Goal: Task Accomplishment & Management: Manage account settings

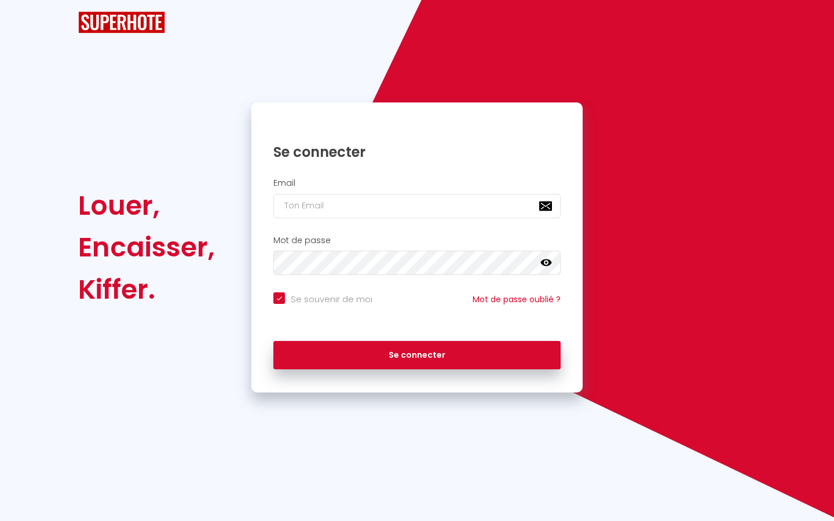
checkbox input "true"
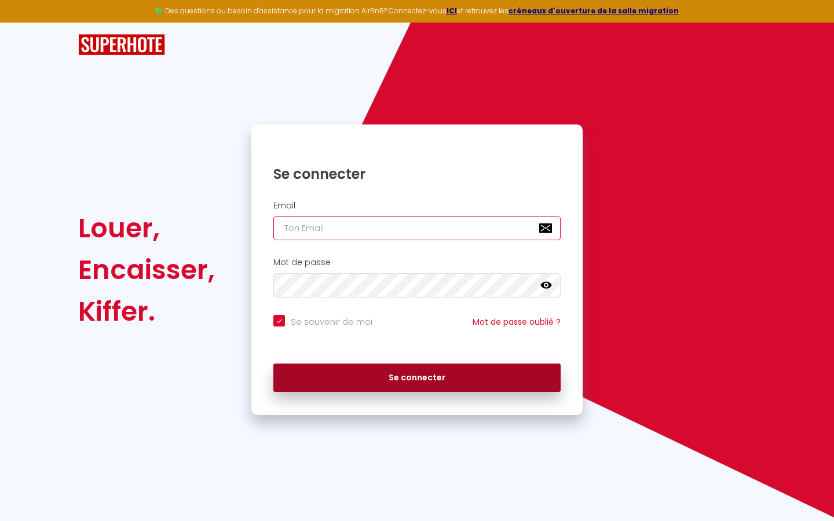
type input "[EMAIL_ADDRESS][DOMAIN_NAME]"
click at [382, 375] on button "Se connecter" at bounding box center [416, 378] width 287 height 29
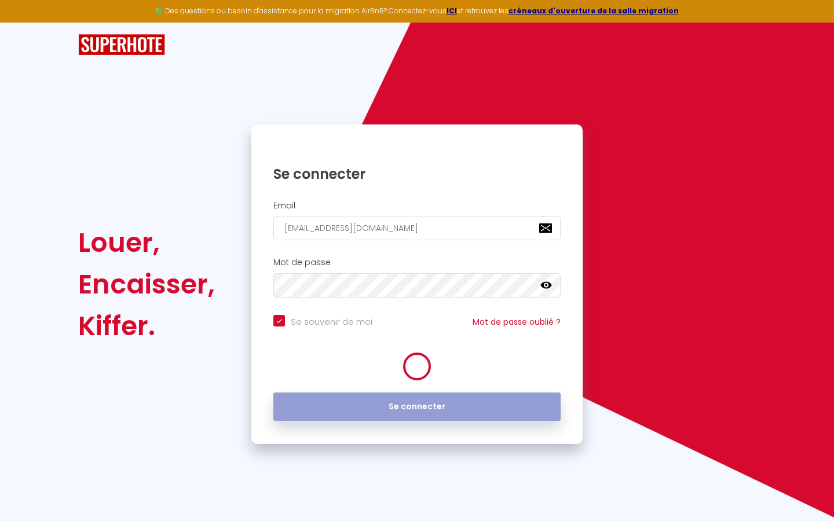
checkbox input "true"
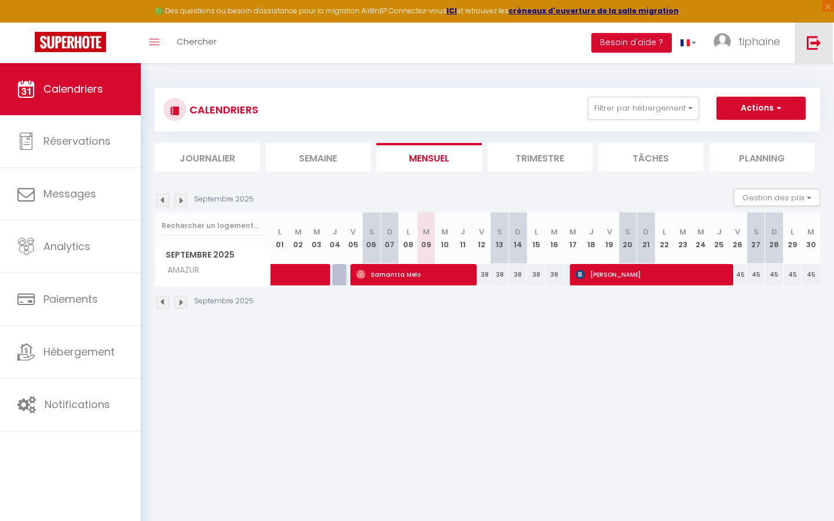
click at [807, 54] on link at bounding box center [813, 43] width 38 height 41
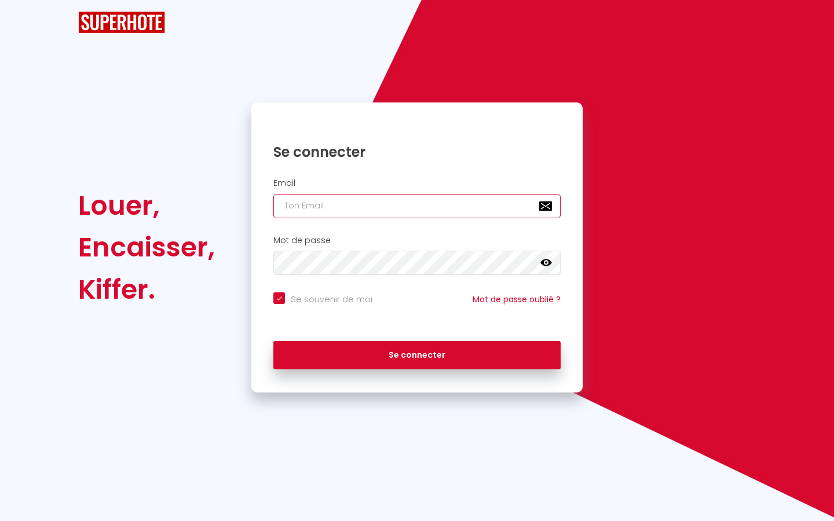
type input "[EMAIL_ADDRESS][DOMAIN_NAME]"
checkbox input "true"
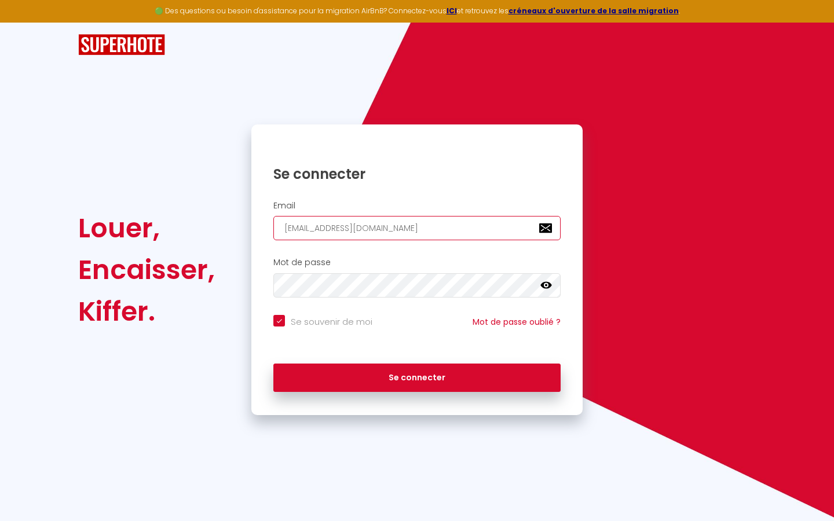
click at [470, 232] on input "[EMAIL_ADDRESS][DOMAIN_NAME]" at bounding box center [416, 228] width 287 height 24
click at [430, 222] on input "[EMAIL_ADDRESS][DOMAIN_NAME]" at bounding box center [416, 228] width 287 height 24
click at [382, 238] on input "[EMAIL_ADDRESS][DOMAIN_NAME]" at bounding box center [416, 228] width 287 height 24
click at [381, 220] on input "[EMAIL_ADDRESS][DOMAIN_NAME]" at bounding box center [416, 228] width 287 height 24
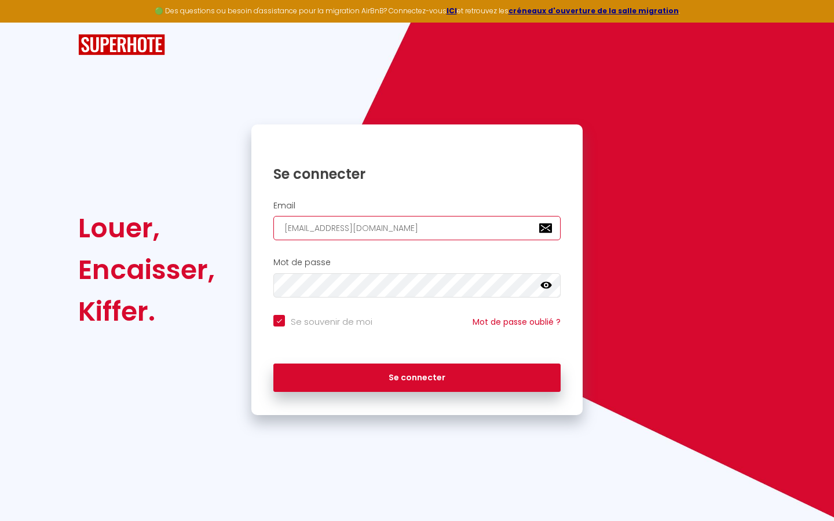
click at [371, 229] on input "[EMAIL_ADDRESS][DOMAIN_NAME]" at bounding box center [416, 228] width 287 height 24
click at [536, 78] on div "Louer, Encaisser, Kiffer. Se connecter Email [EMAIL_ADDRESS][DOMAIN_NAME] Mot d…" at bounding box center [416, 219] width 677 height 392
click at [383, 232] on input "[EMAIL_ADDRESS][DOMAIN_NAME]" at bounding box center [416, 228] width 287 height 24
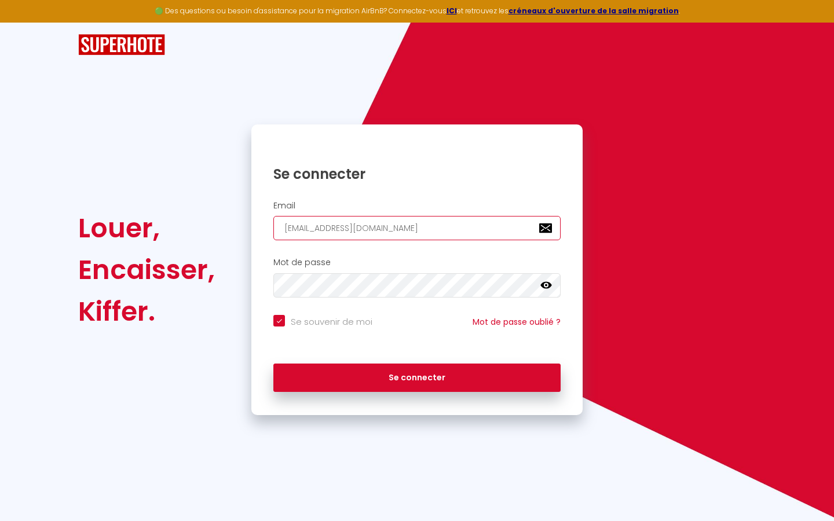
click at [383, 232] on input "[EMAIL_ADDRESS][DOMAIN_NAME]" at bounding box center [416, 228] width 287 height 24
click at [350, 232] on input "[EMAIL_ADDRESS][DOMAIN_NAME]" at bounding box center [416, 228] width 287 height 24
click at [454, 245] on div "Email [EMAIL_ADDRESS][DOMAIN_NAME]" at bounding box center [416, 223] width 331 height 57
click at [385, 184] on div "Se connecter" at bounding box center [416, 165] width 331 height 58
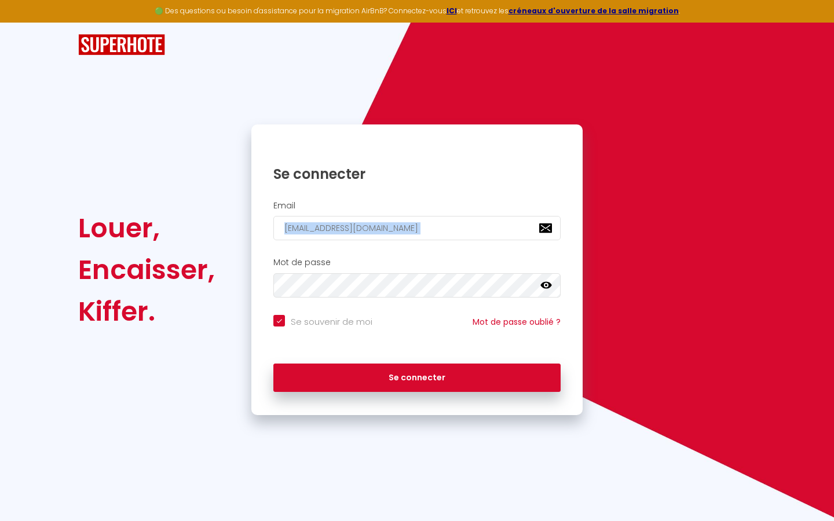
click at [385, 184] on div "Se connecter" at bounding box center [416, 165] width 331 height 58
click at [360, 223] on input "[EMAIL_ADDRESS][DOMAIN_NAME]" at bounding box center [416, 228] width 287 height 24
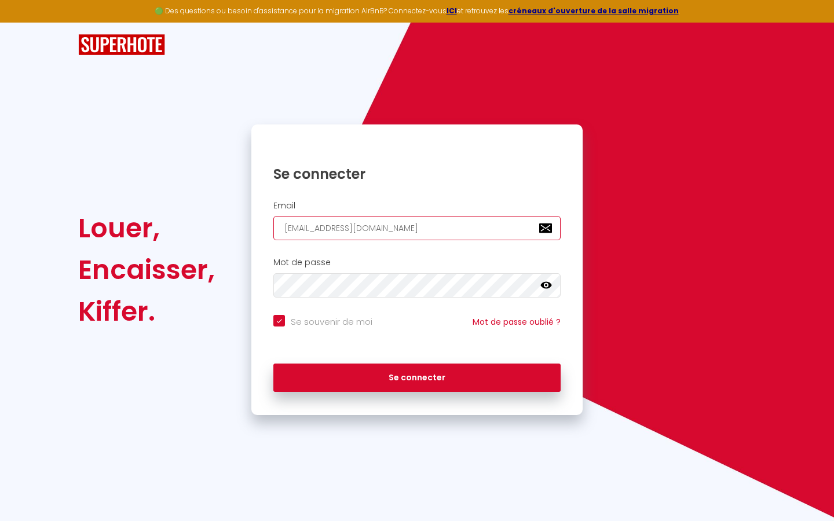
type input "[EMAIL_ADDRESS][DOMAIN_NAME]"
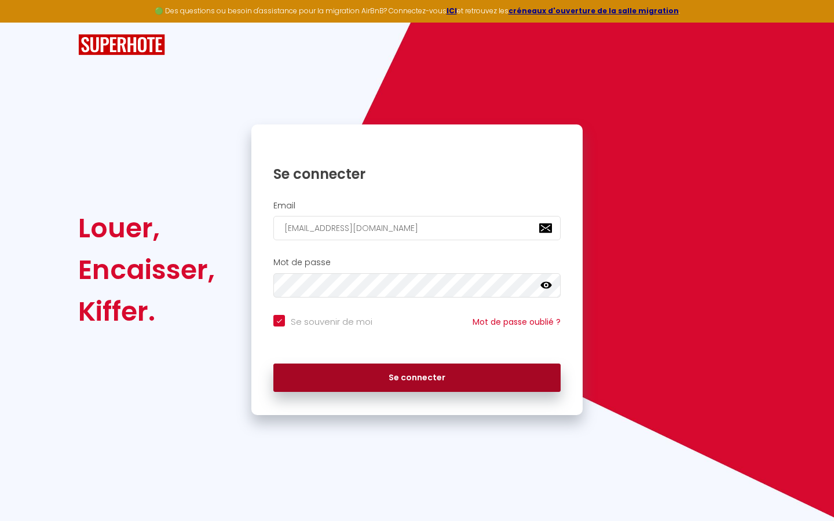
click at [439, 380] on button "Se connecter" at bounding box center [416, 378] width 287 height 29
checkbox input "true"
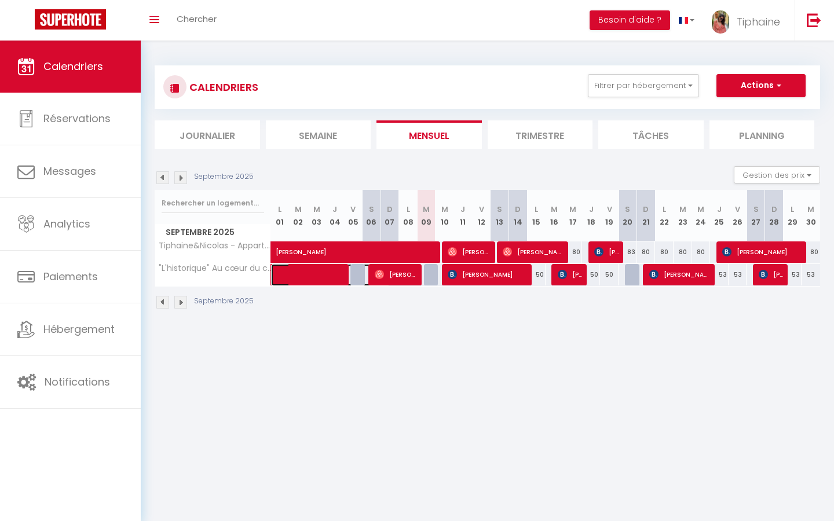
click at [317, 276] on span at bounding box center [336, 275] width 107 height 22
select select "OK"
select select "KO"
select select "0"
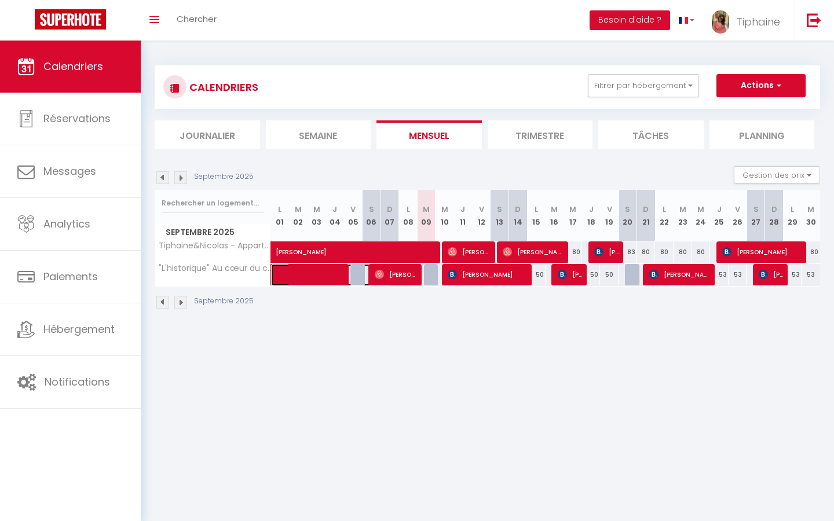
select select "1"
select select
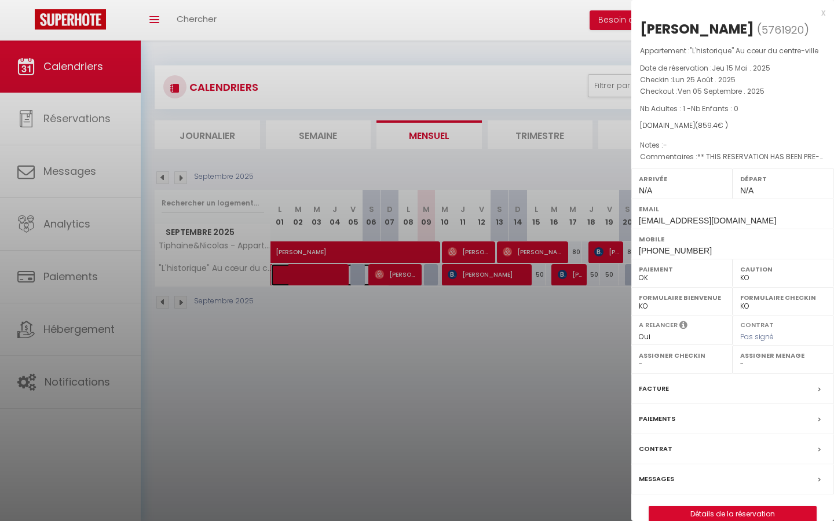
scroll to position [41, 0]
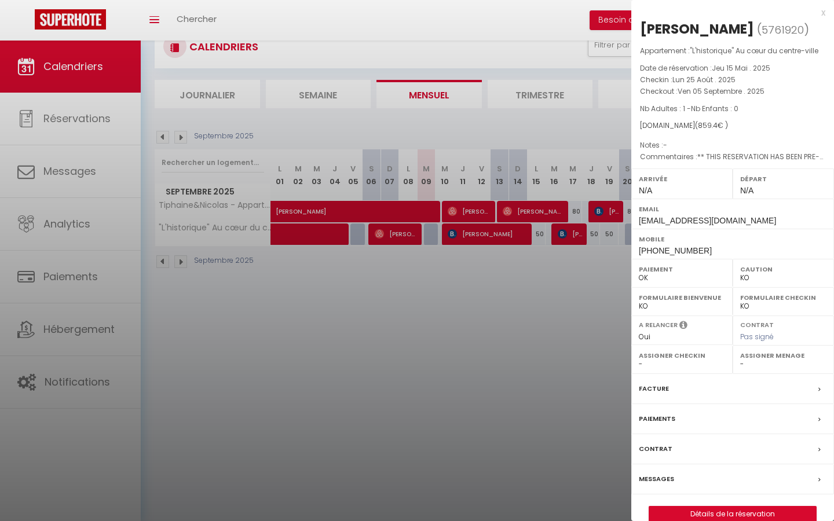
click at [683, 383] on div "Facture" at bounding box center [732, 389] width 203 height 30
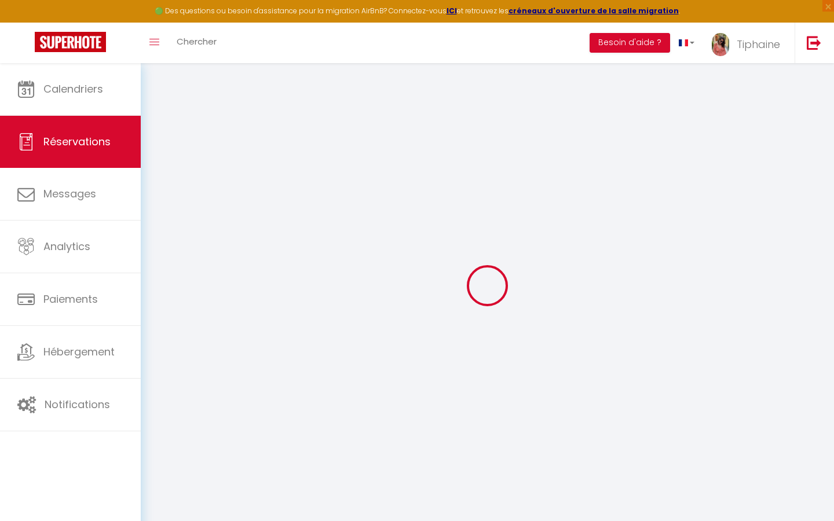
select select "cleaning"
select select "taxes"
select select
checkbox input "false"
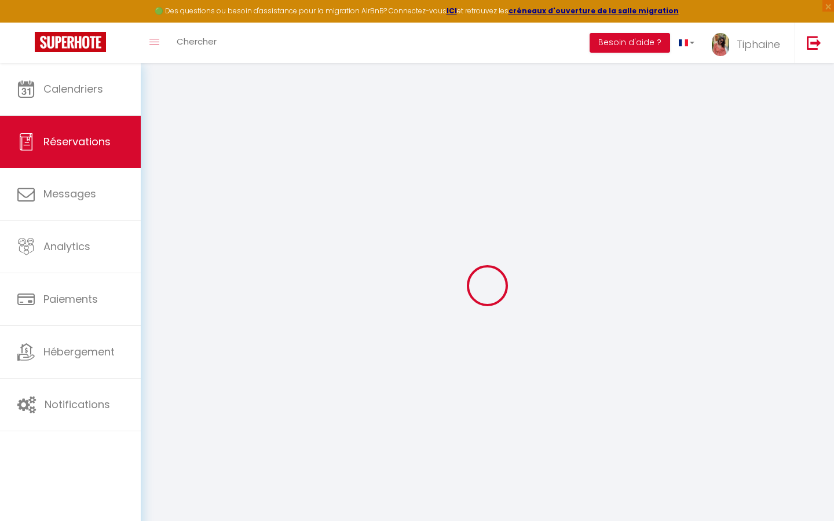
type textarea "** THIS RESERVATION HAS BEEN PRE-PAID ** Je voyage pour affaires et il est poss…"
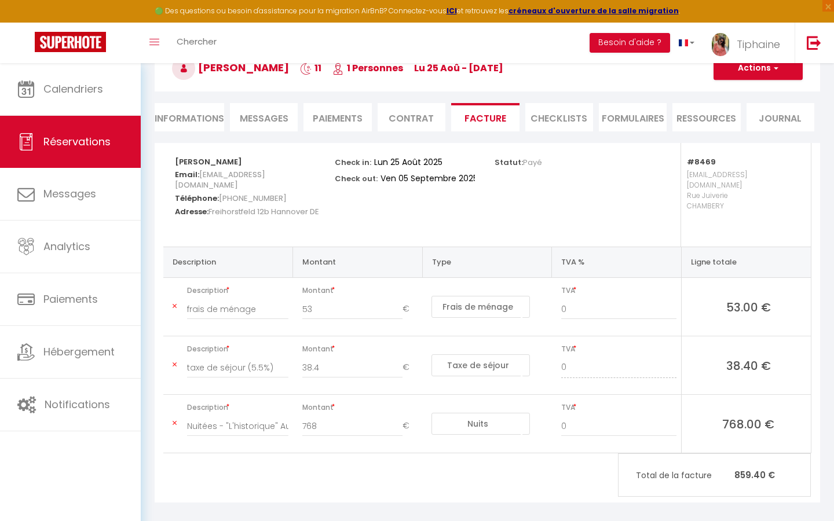
scroll to position [25, 0]
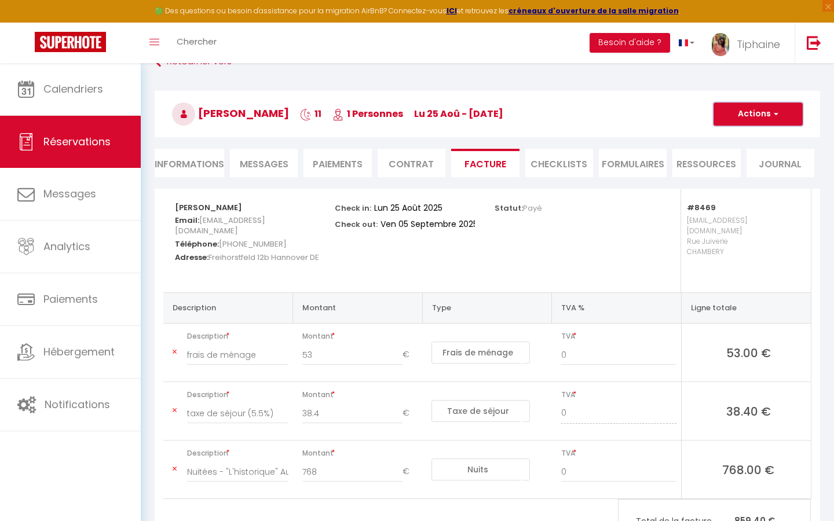
click at [733, 109] on button "Actions" at bounding box center [757, 113] width 89 height 23
click at [743, 153] on link "Aperçu et éditer" at bounding box center [748, 154] width 97 height 15
click at [264, 164] on span "Messages" at bounding box center [264, 163] width 49 height 13
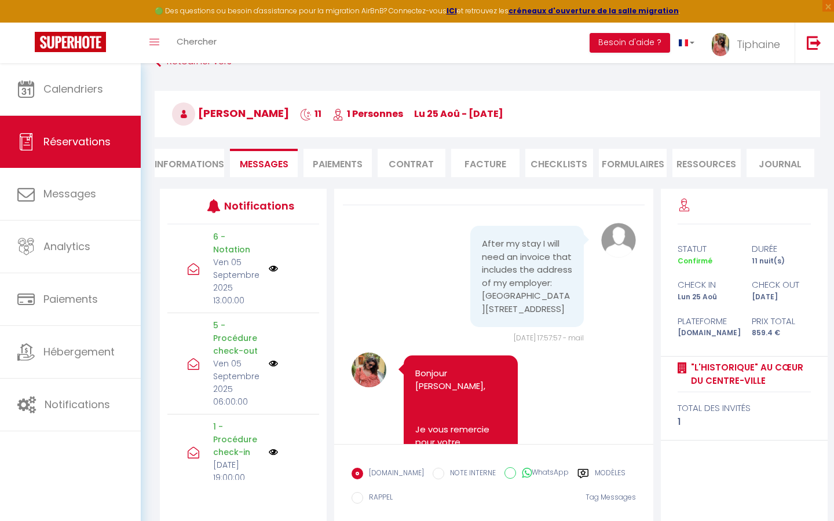
scroll to position [22, 0]
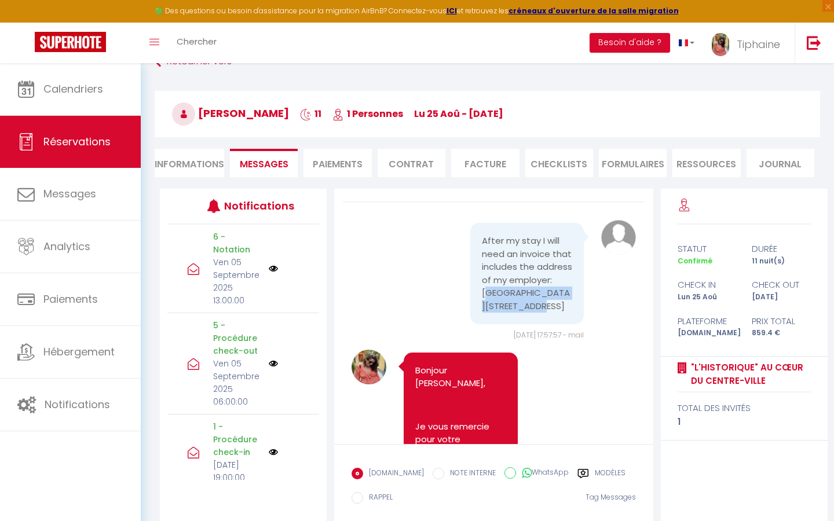
drag, startPoint x: 484, startPoint y: 304, endPoint x: 555, endPoint y: 318, distance: 72.0
click at [555, 313] on pre "After my stay I will need an invoice that includes the address of my employer: …" at bounding box center [527, 273] width 90 height 78
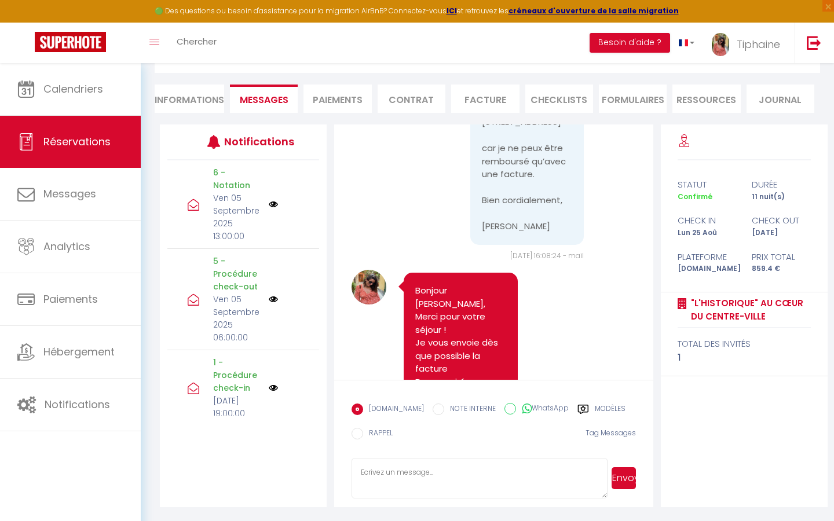
scroll to position [4581, 0]
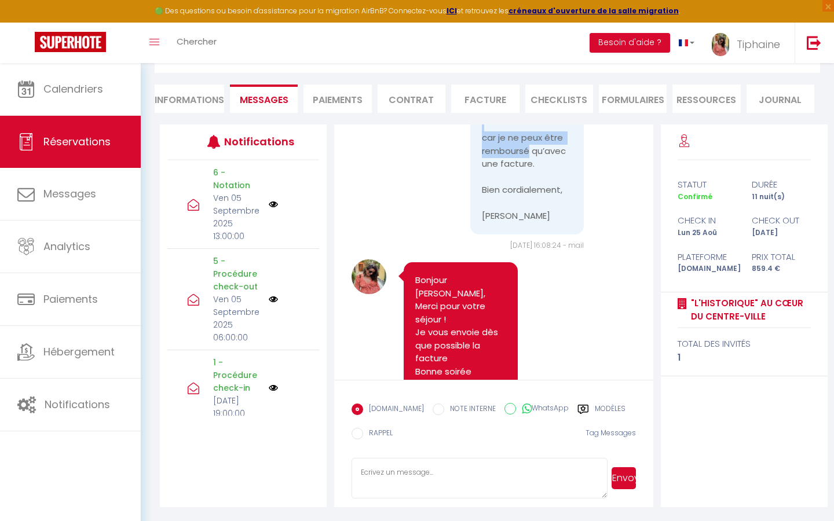
drag, startPoint x: 559, startPoint y: 292, endPoint x: 475, endPoint y: 217, distance: 112.4
drag, startPoint x: 505, startPoint y: 233, endPoint x: 565, endPoint y: 298, distance: 88.5
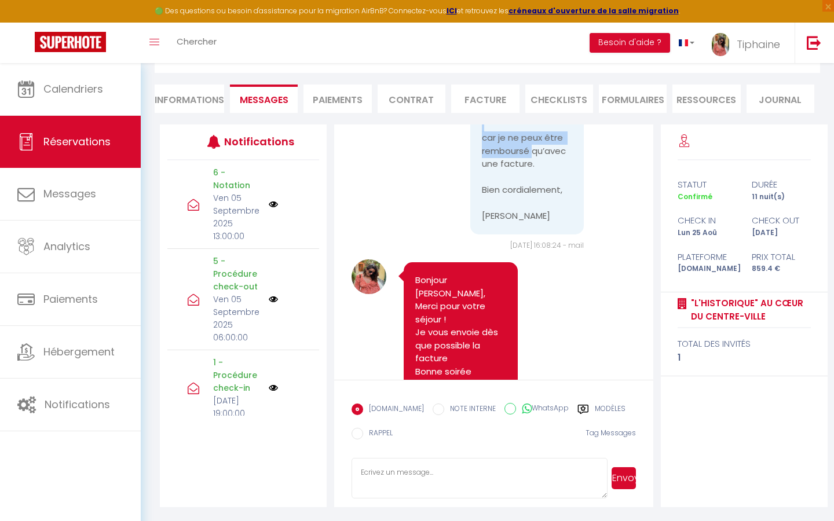
copy pre "[GEOGRAPHIC_DATA] für Angewandte Mathematik [STREET_ADDRESS]"
drag, startPoint x: 563, startPoint y: 296, endPoint x: 483, endPoint y: 294, distance: 79.9
copy pre "D-30167 [GEOGRAPHIC_DATA]"
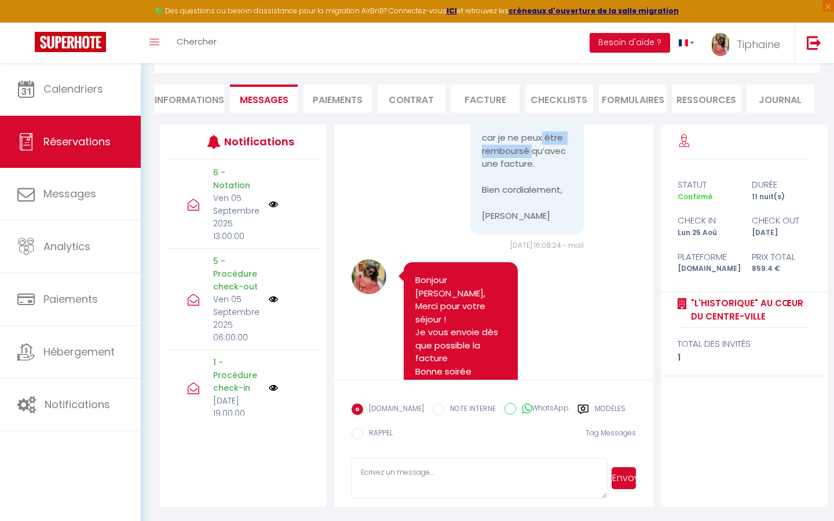
copy pre "Welfengarten 1"
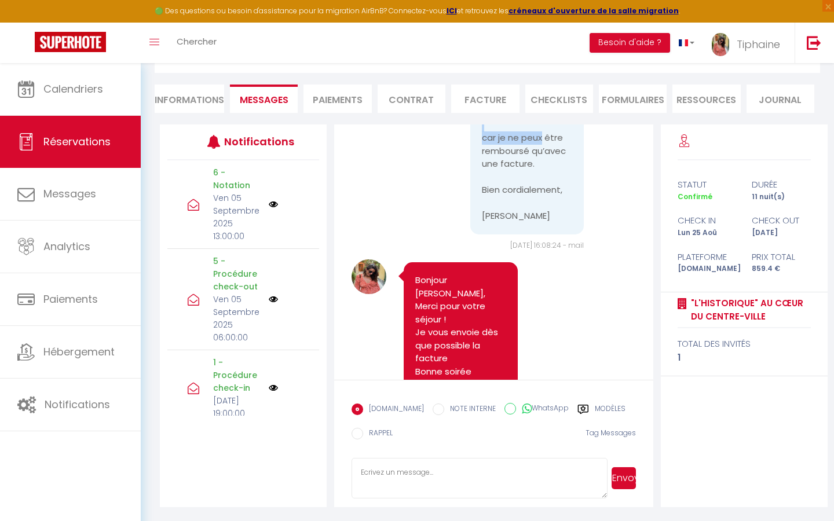
copy pre "Mathematik"
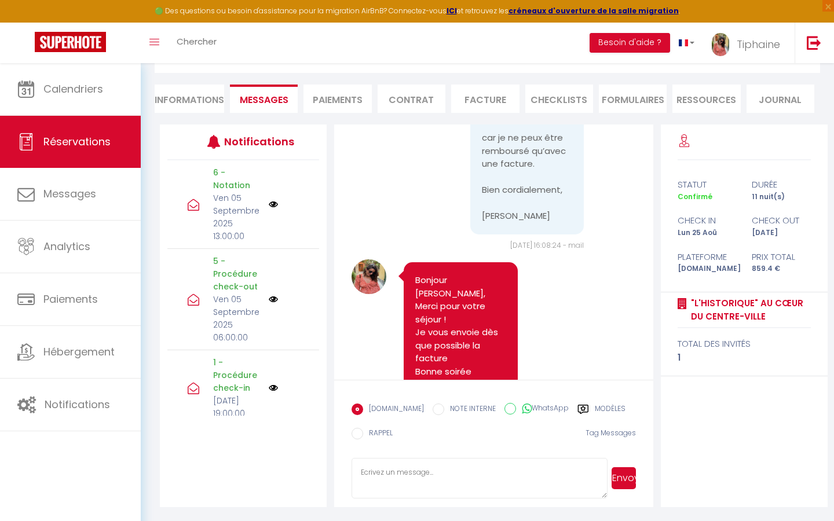
copy pre "Angewandte"
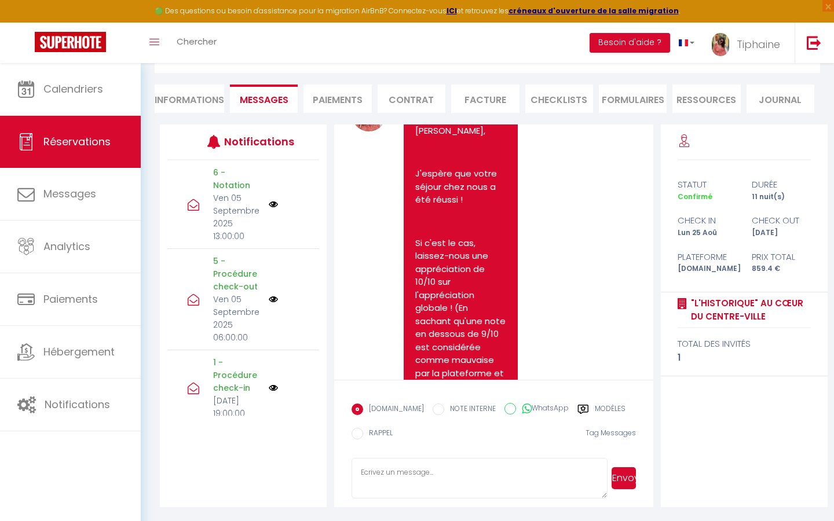
scroll to position [3536, 0]
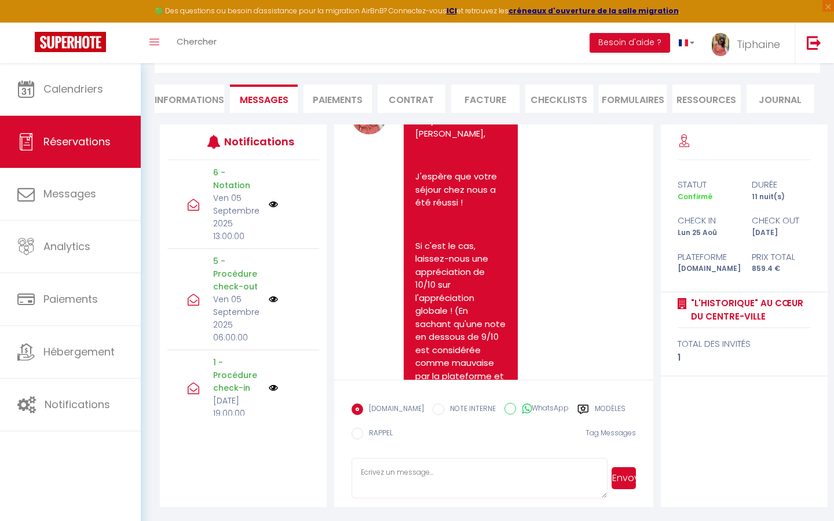
click at [493, 109] on li "Facture" at bounding box center [485, 99] width 68 height 28
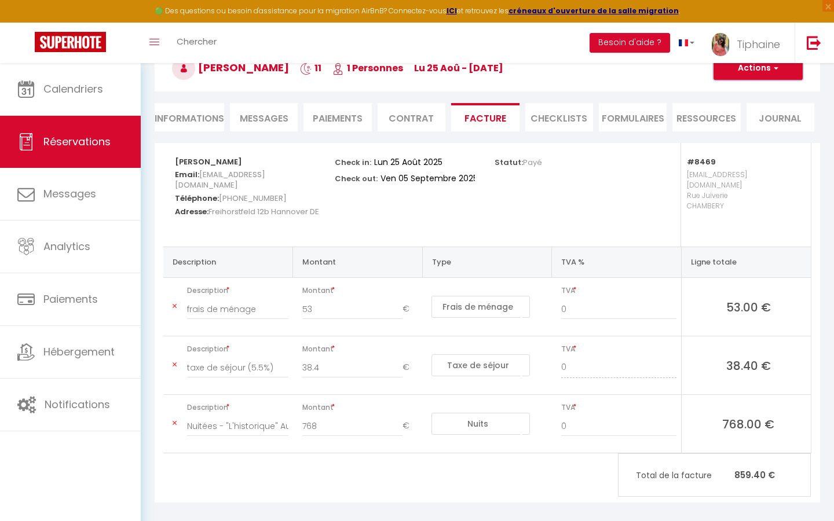
click at [744, 76] on button "Actions" at bounding box center [757, 68] width 89 height 23
click at [745, 104] on link "Aperçu et éditer" at bounding box center [748, 108] width 97 height 15
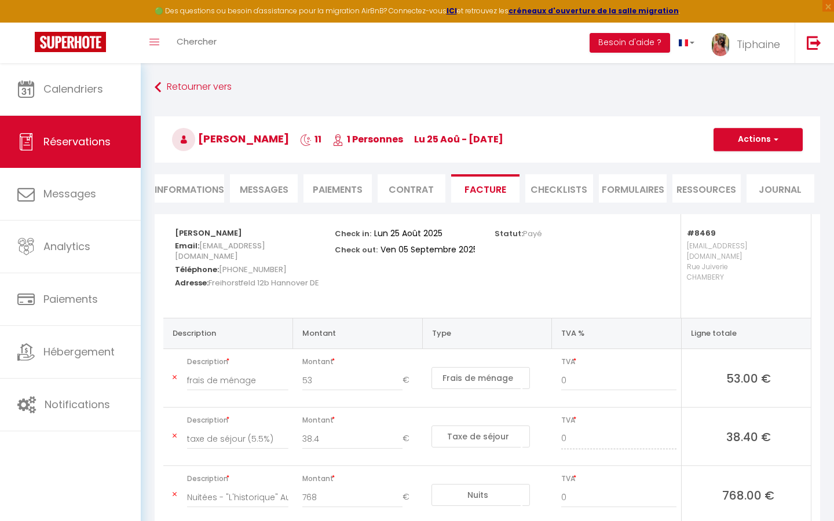
click at [739, 126] on h3 "[PERSON_NAME] 11 1 Personnes lu 25 Aoû - [DATE]" at bounding box center [487, 139] width 665 height 46
click at [740, 141] on button "Actions" at bounding box center [757, 139] width 89 height 23
click at [747, 195] on link "Envoyer la facture" at bounding box center [748, 195] width 97 height 15
type input "[EMAIL_ADDRESS][DOMAIN_NAME]"
type input "Your invoice 5761920 - "L'historique" Au cœur du centre-ville"
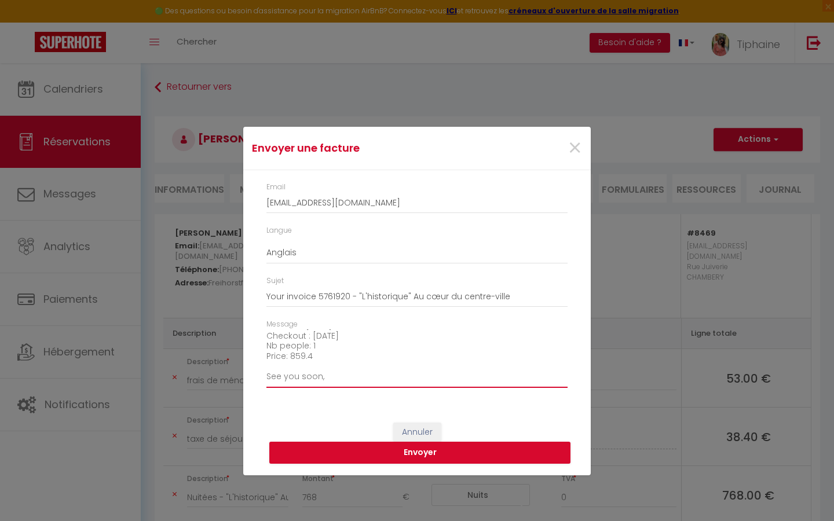
scroll to position [131, 0]
drag, startPoint x: 270, startPoint y: 355, endPoint x: 346, endPoint y: 343, distance: 76.8
click at [346, 343] on textarea "Hi, Here is the link to download your invoice: [URL][DOMAIN_NAME] Reservation d…" at bounding box center [416, 358] width 301 height 58
click at [309, 379] on textarea "Hi, Here is the link to download your invoice: [URL][DOMAIN_NAME] See you soon,…" at bounding box center [416, 358] width 301 height 58
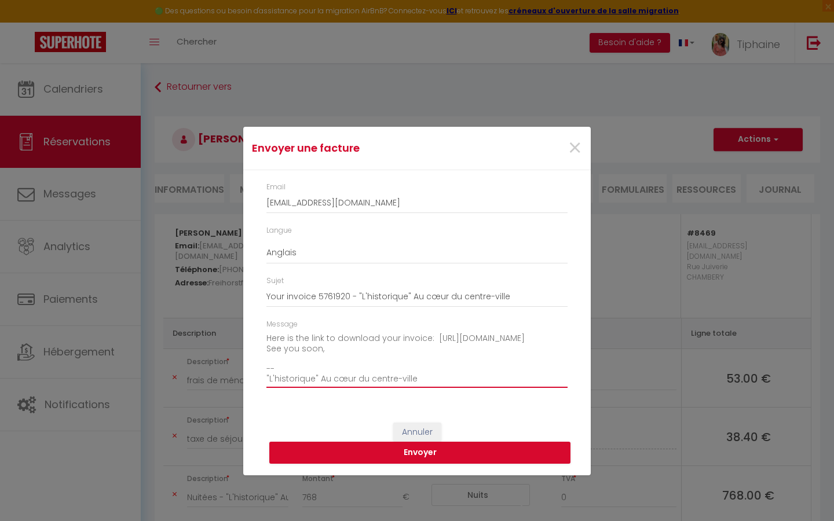
click at [309, 379] on textarea "Hi, Here is the link to download your invoice: [URL][DOMAIN_NAME] See you soon,…" at bounding box center [416, 358] width 301 height 58
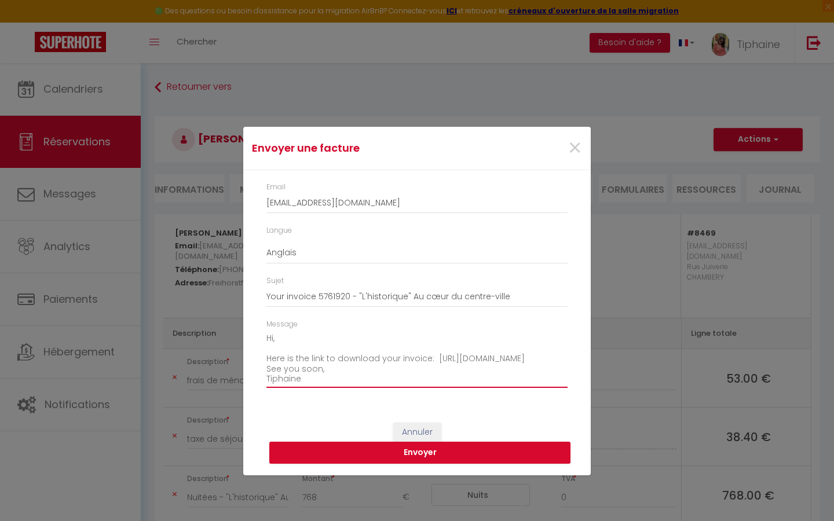
scroll to position [10, 0]
click at [397, 365] on textarea "Hi, Here is the link to download your invoice: [URL][DOMAIN_NAME] See you soon,…" at bounding box center [416, 358] width 301 height 58
click at [440, 353] on textarea "Hi, Here is the link to download your invoice: [URL][DOMAIN_NAME] See you soon,…" at bounding box center [416, 358] width 301 height 58
click at [458, 343] on textarea "Hi, Here is the link to download your invoice: [URL][DOMAIN_NAME] See you soon,…" at bounding box center [416, 358] width 301 height 58
click at [450, 343] on textarea "Hi, Here is the link to download your invoice: [URL][DOMAIN_NAME] See you soon,…" at bounding box center [416, 358] width 301 height 58
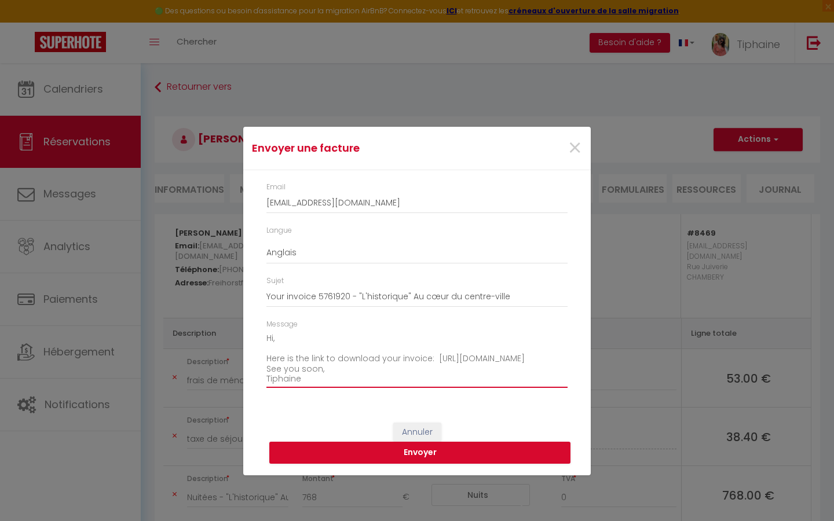
click at [487, 364] on textarea "Hi, Here is the link to download your invoice: [URL][DOMAIN_NAME] See you soon,…" at bounding box center [416, 358] width 301 height 58
click at [490, 359] on textarea "Hi, Here is the link to download your invoice: [URL][DOMAIN_NAME] See you soon,…" at bounding box center [416, 358] width 301 height 58
type textarea "Hi, Here is the link to download your invoice: [URL][DOMAIN_NAME] See you soon,…"
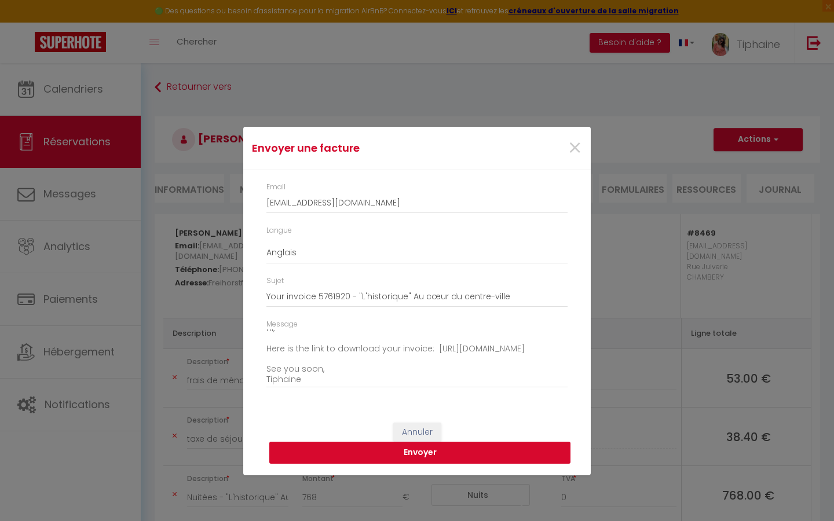
click at [461, 453] on button "Envoyer" at bounding box center [419, 453] width 301 height 22
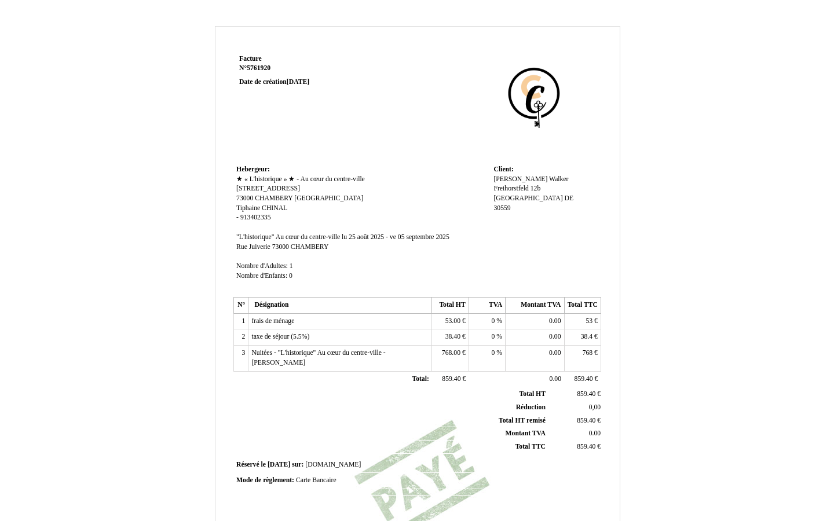
click at [510, 182] on span "[PERSON_NAME]" at bounding box center [520, 179] width 54 height 8
click at [510, 182] on input "[PERSON_NAME]" at bounding box center [559, 181] width 133 height 12
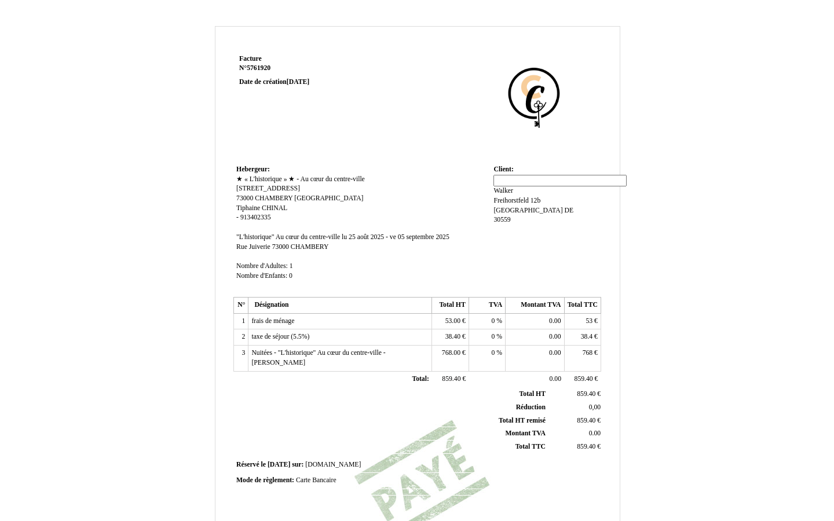
click at [512, 187] on span "Walker" at bounding box center [502, 191] width 19 height 8
click at [0, 0] on input "Walker" at bounding box center [0, 0] width 0 height 0
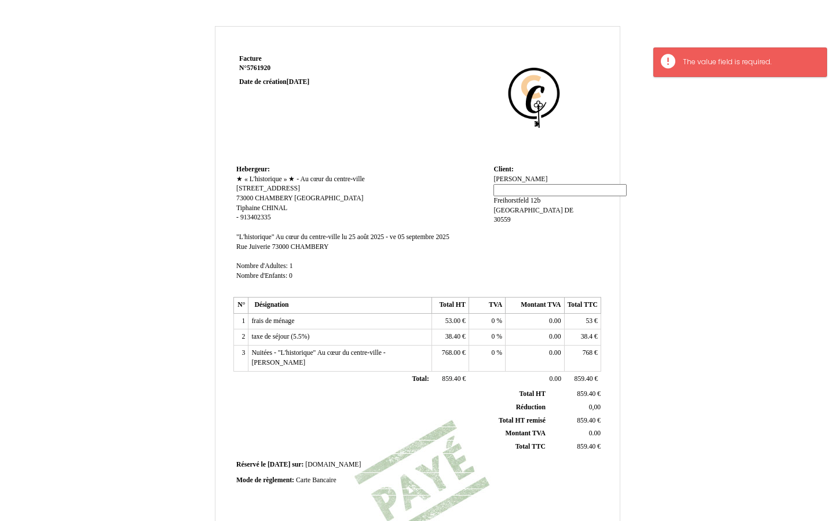
click at [534, 197] on span "Freihorstfeld 12b" at bounding box center [516, 201] width 47 height 8
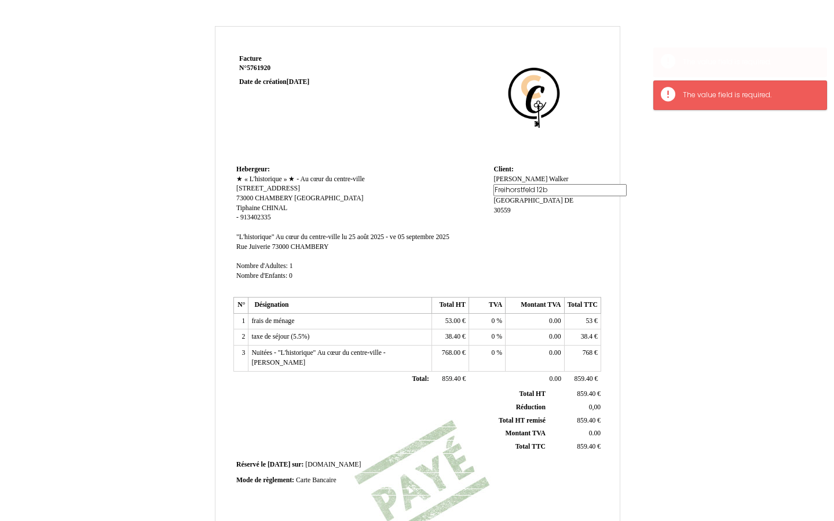
click at [534, 192] on input "Freihorstfeld 12b" at bounding box center [559, 190] width 133 height 12
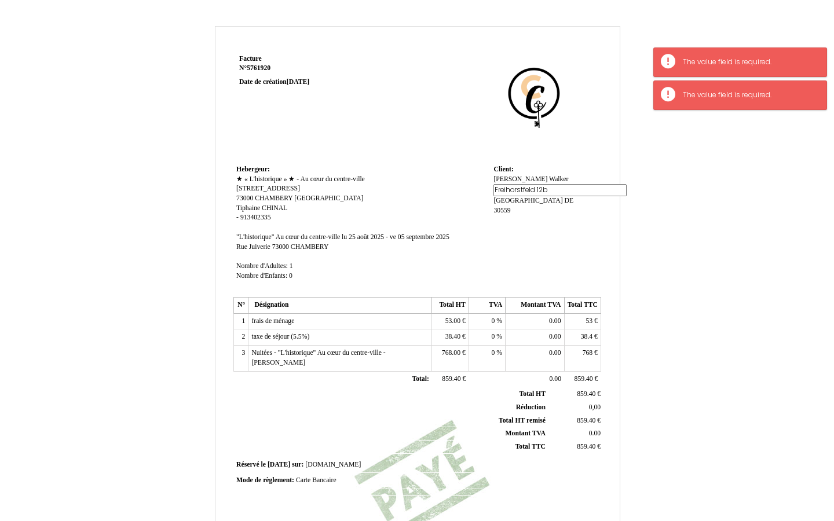
click at [516, 184] on input "Freihorstfeld 12b" at bounding box center [559, 190] width 133 height 12
click at [511, 177] on span "[PERSON_NAME]" at bounding box center [520, 179] width 54 height 8
click at [0, 0] on input "[PERSON_NAME]" at bounding box center [0, 0] width 0 height 0
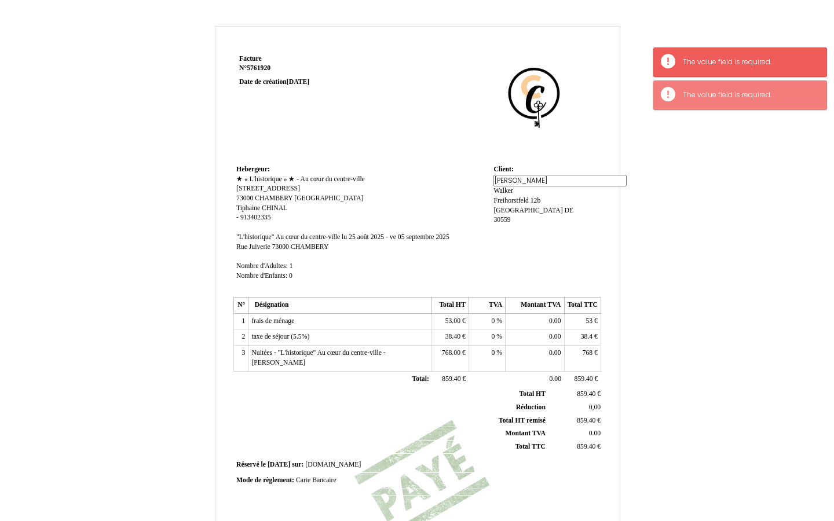
paste input "[GEOGRAPHIC_DATA] für Angewandte Mathematik [STREET_ADDRESS]"
type input "[GEOGRAPHIC_DATA] für Angewandte Mathematik [STREET_ADDRESS]"
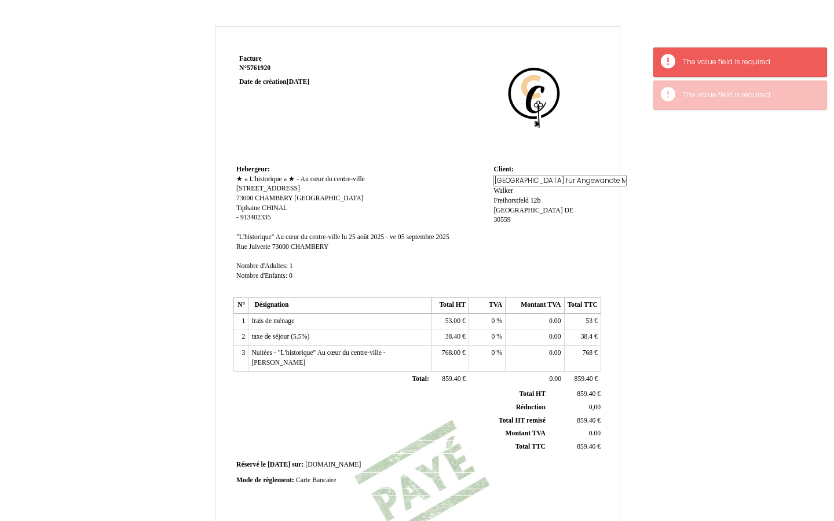
scroll to position [0, 262]
click at [568, 229] on td "Client: Client: [PERSON_NAME][GEOGRAPHIC_DATA] für Angewandte Mathematik [STREE…" at bounding box center [545, 228] width 110 height 132
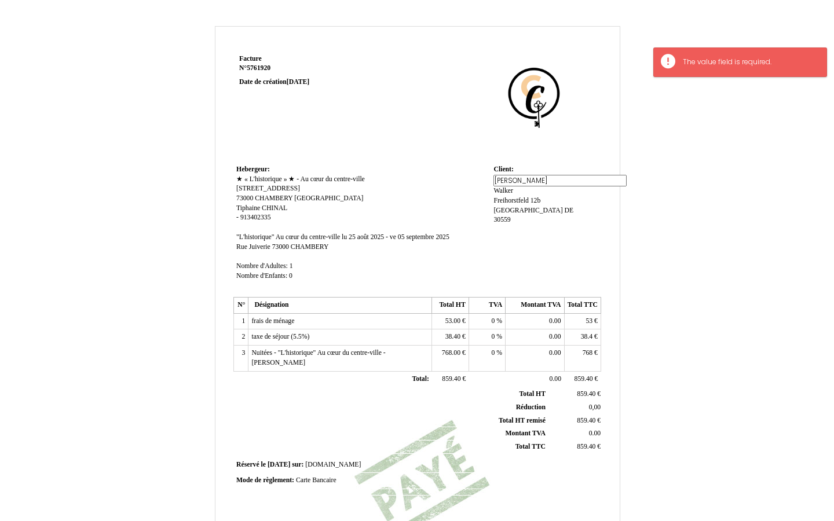
scroll to position [0, 0]
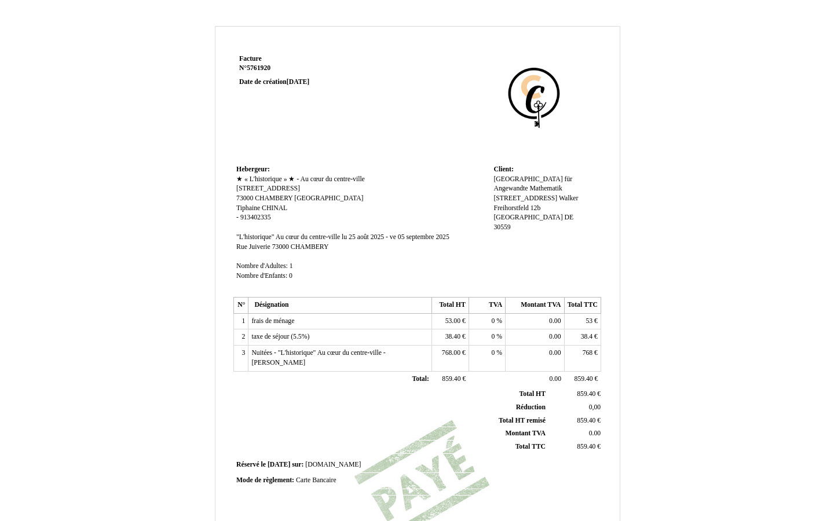
click at [522, 212] on span "Freihorstfeld 12b" at bounding box center [516, 208] width 47 height 8
click at [522, 216] on input "Freihorstfeld 12b" at bounding box center [559, 210] width 133 height 12
click at [518, 216] on input "12b" at bounding box center [559, 210] width 133 height 12
type input "1"
click at [518, 232] on div "Leibniz Universität Hannover Institut für Angewandte Mathematik Welfengarten 1 …" at bounding box center [545, 210] width 104 height 70
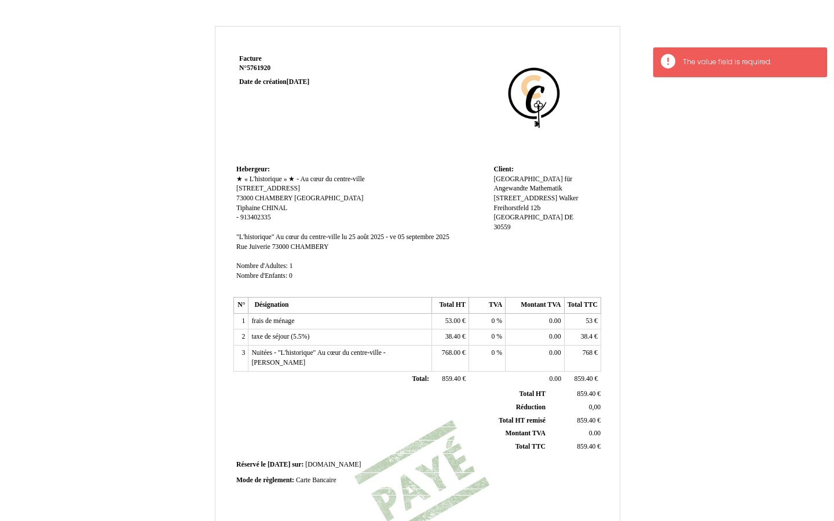
click at [512, 221] on span "[GEOGRAPHIC_DATA]" at bounding box center [527, 218] width 69 height 8
click at [512, 224] on input "[GEOGRAPHIC_DATA]" at bounding box center [559, 219] width 133 height 12
click at [512, 241] on div "Leibniz Universität Hannover Institut für Angewandte Mathematik Welfengarten 1 …" at bounding box center [545, 215] width 104 height 80
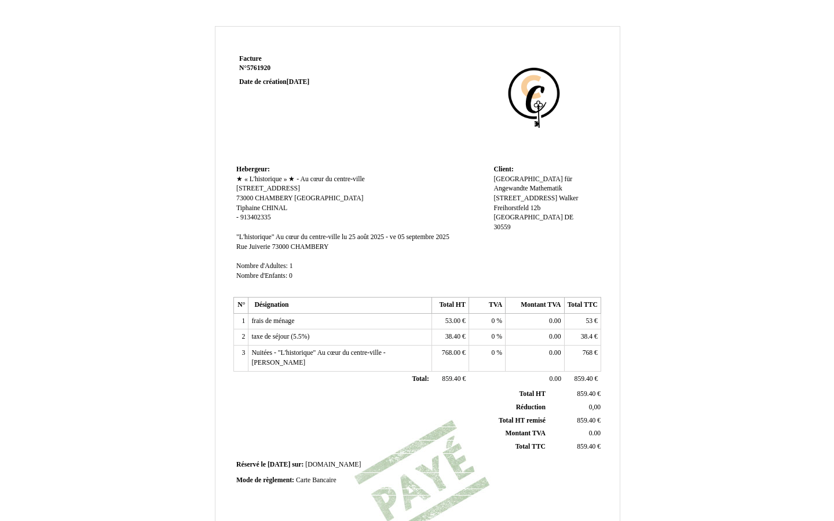
click at [559, 202] on span "[PERSON_NAME]" at bounding box center [568, 199] width 19 height 8
click at [508, 207] on input "[PERSON_NAME]" at bounding box center [559, 210] width 133 height 12
click at [535, 206] on input "[PERSON_NAME]" at bounding box center [559, 210] width 133 height 12
click at [533, 192] on span "Leibniz Universität Hannover Institut für Angewandte Mathematik Welfengarten 1 …" at bounding box center [532, 188] width 79 height 27
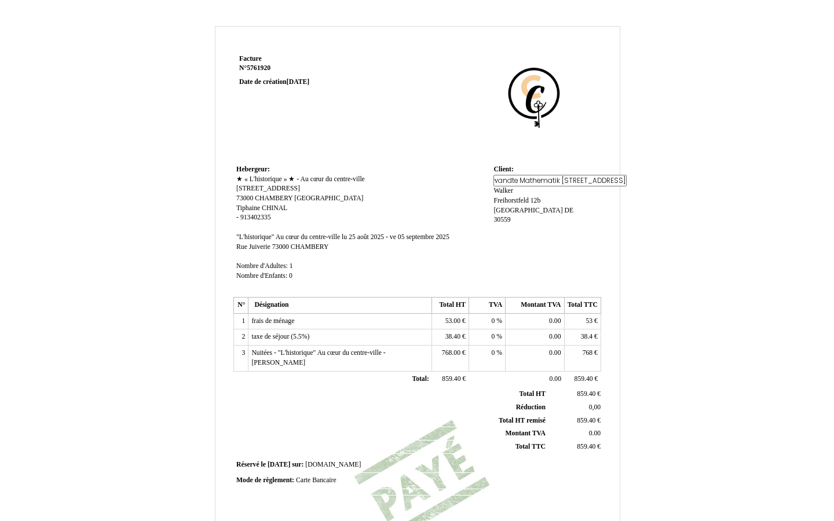
click at [531, 197] on div "Leibniz Universität Hannover Institut für Angewandte Mathematik Welfengarten 1 …" at bounding box center [545, 205] width 104 height 60
click at [538, 197] on span "Leibniz Universität Hannover Institut für Angewandte Mathematik Welfengarten 1 …" at bounding box center [532, 188] width 79 height 27
click at [539, 211] on div "Leibniz Universität Hannover Institut für Angewandte Mathematik Welfengarten 1 …" at bounding box center [545, 209] width 104 height 68
click at [567, 198] on span "Leibniz Universität Hannover Institut für Angewandte Mathematik Welfengarten 1 …" at bounding box center [532, 188] width 79 height 27
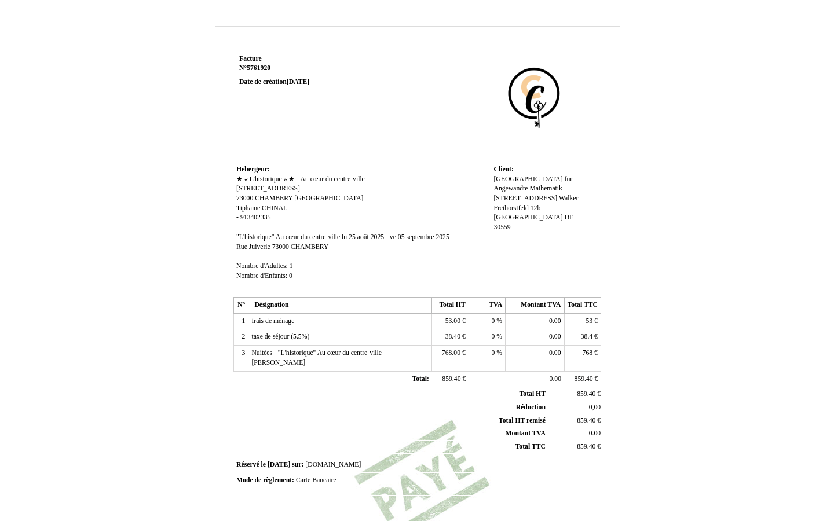
click at [567, 198] on div "Leibniz Universität Hannover Institut für Angewandte Mathematik Welfengarten 1 …" at bounding box center [545, 209] width 104 height 68
click at [567, 198] on span "Leibniz Universität Hannover Institut für Angewandte Mathematik Welfengarten 1 …" at bounding box center [532, 188] width 79 height 27
click at [567, 198] on div "Leibniz Universität Hannover Institut für Angewandte Mathematik Welfengarten 1 …" at bounding box center [545, 209] width 104 height 68
drag, startPoint x: 538, startPoint y: 180, endPoint x: 639, endPoint y: 186, distance: 100.9
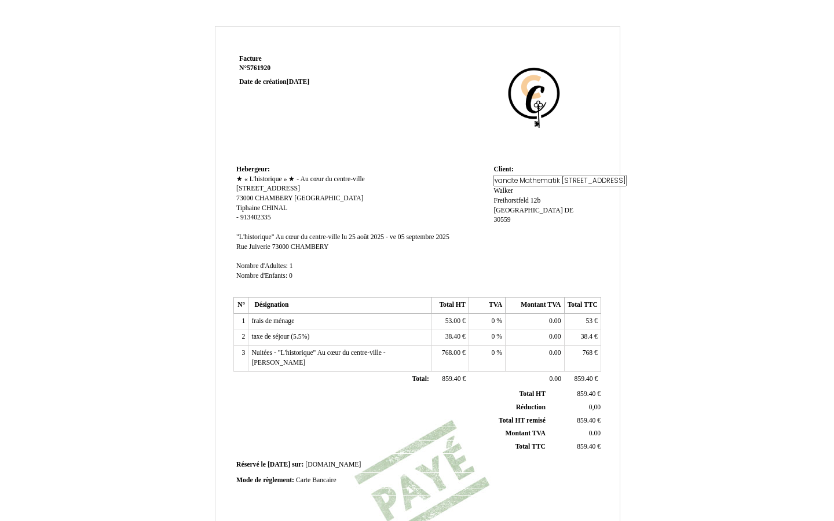
click at [639, 186] on div "Facture Facture N° 5761920 5761920 Date de création 15 May 2025 Hebergeur: Hebe…" at bounding box center [417, 362] width 677 height 672
click at [582, 188] on div "Leibniz Universität Hannover Institut für Angewandte Mathematik Welfengarten 1 …" at bounding box center [545, 205] width 104 height 60
click at [506, 231] on span "30559" at bounding box center [501, 227] width 17 height 8
type input "3"
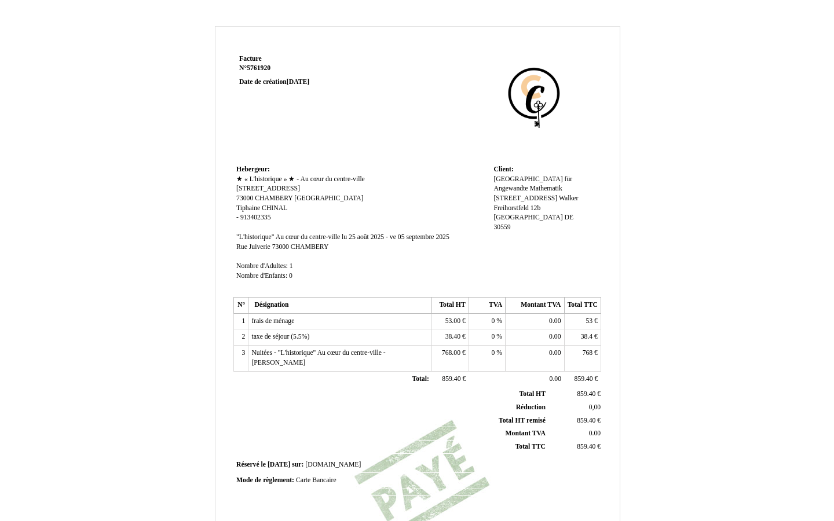
click at [509, 231] on span "30559" at bounding box center [501, 227] width 17 height 8
click at [509, 235] on input "30559" at bounding box center [559, 229] width 133 height 12
paste input "D-30167 [GEOGRAPHIC_DATA]"
type input "D-30167 [GEOGRAPHIC_DATA]"
click at [606, 265] on div "Facture Facture N° 5761920 5761920 Date de création 15 May 2025 Hebergeur: Hebe…" at bounding box center [417, 353] width 404 height 602
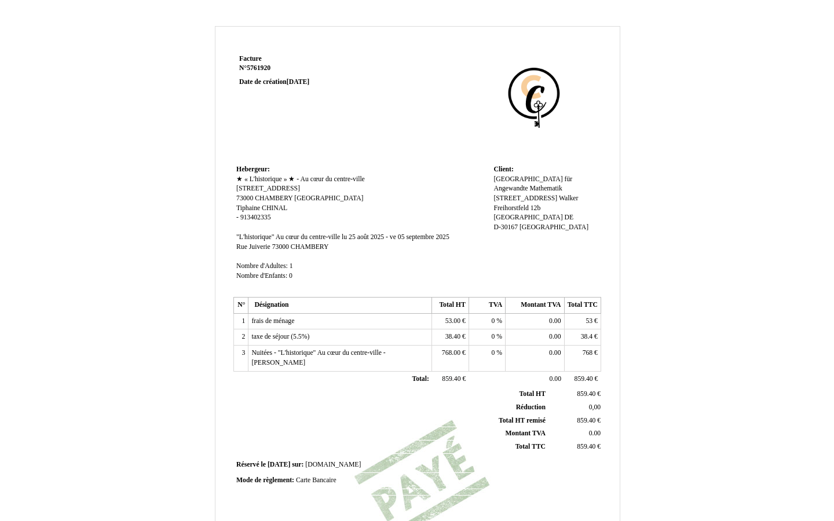
click at [513, 221] on span "[GEOGRAPHIC_DATA]" at bounding box center [527, 218] width 69 height 8
click at [0, 0] on input "[GEOGRAPHIC_DATA]" at bounding box center [0, 0] width 0 height 0
click at [513, 225] on input "[GEOGRAPHIC_DATA]" at bounding box center [559, 219] width 133 height 12
paste input "Welfengarten 1"
type input "Welfengarten 1"
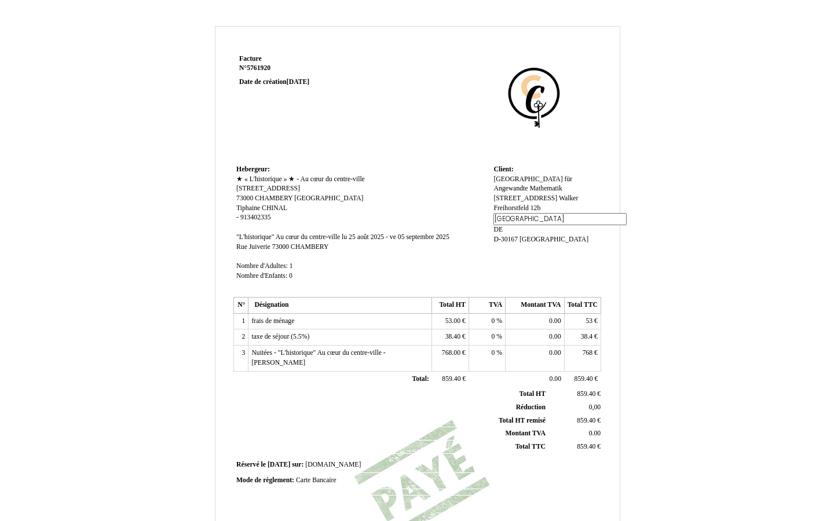
click at [637, 252] on div "Facture Facture N° 5761920 5761920 Date de création 15 May 2025 Hebergeur: Hebe…" at bounding box center [417, 362] width 677 height 672
click at [540, 221] on span "DE" at bounding box center [541, 218] width 9 height 8
click at [540, 225] on div "Leibniz Universität Hannover Institut für Angewandte Mathematik Welfengarten 1 …" at bounding box center [545, 209] width 104 height 68
click at [545, 221] on span "DE" at bounding box center [541, 218] width 9 height 8
click at [545, 225] on div "Leibniz Universität Hannover Institut für Angewandte Mathematik Welfengarten 1 …" at bounding box center [545, 209] width 104 height 68
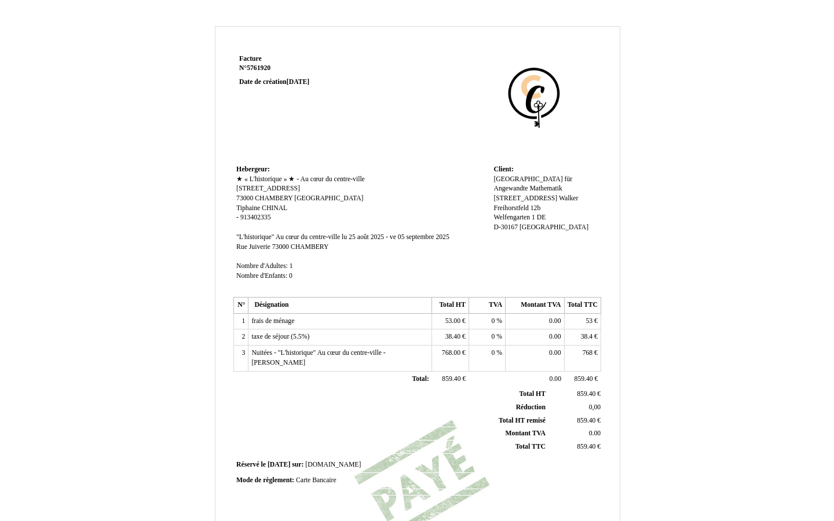
click at [553, 227] on div "Leibniz Universität Hannover Institut für Angewandte Mathematik Welfengarten 1 …" at bounding box center [545, 209] width 104 height 68
click at [537, 221] on span "DE" at bounding box center [541, 218] width 9 height 8
type input "D"
type input "1"
click at [568, 243] on div "Leibniz Universität Hannover Institut für Angewandte Mathematik Welfengarten 1 …" at bounding box center [545, 215] width 104 height 80
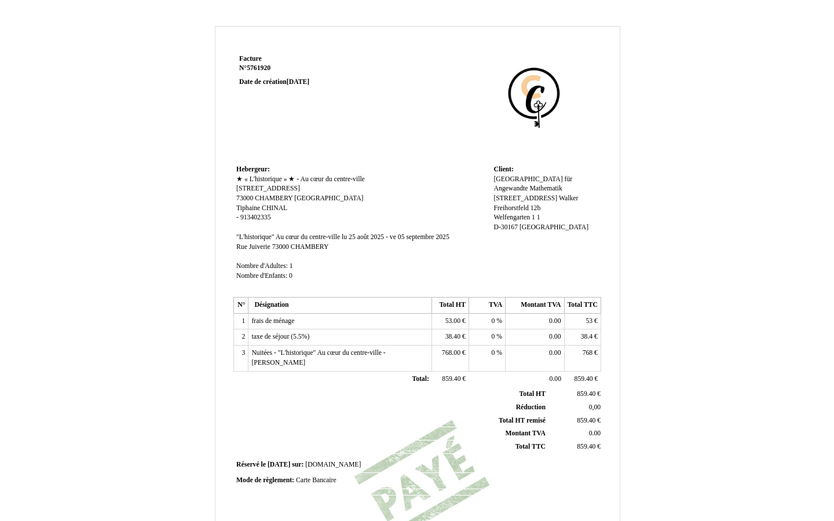
click at [534, 221] on span "Welfengarten 1" at bounding box center [513, 218] width 41 height 8
type input "Welfengarten"
click at [612, 195] on div "Facture Facture N° 5761920 5761920 Date de création 15 May 2025 Hebergeur: Hebe…" at bounding box center [417, 353] width 404 height 602
click at [512, 212] on span "Freihorstfeld 12b" at bounding box center [516, 208] width 47 height 8
click at [512, 215] on input "Freihorstfeld 12b" at bounding box center [559, 210] width 133 height 12
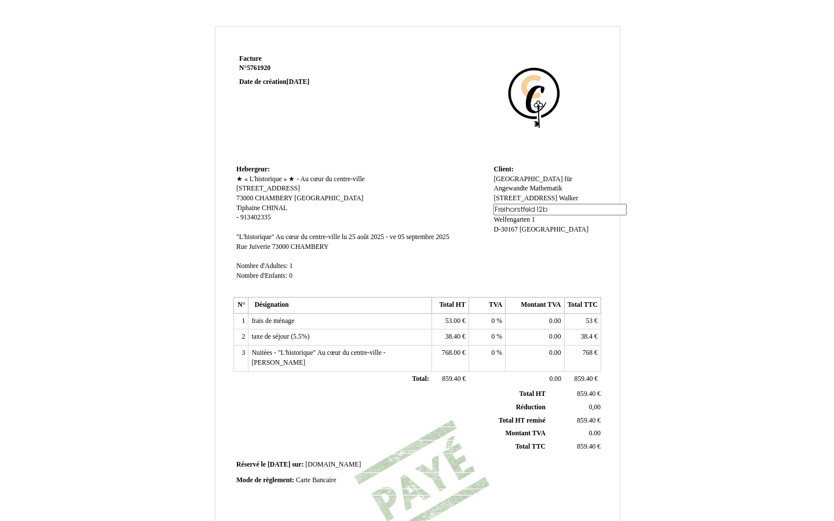
click at [512, 215] on input "Freihorstfeld 12b" at bounding box center [559, 210] width 133 height 12
paste input "Mathematik"
type input "Mathematik"
click at [607, 285] on div "Facture Facture N° 5761920 5761920 Date de création 15 May 2025 Hebergeur: Hebe…" at bounding box center [417, 353] width 404 height 602
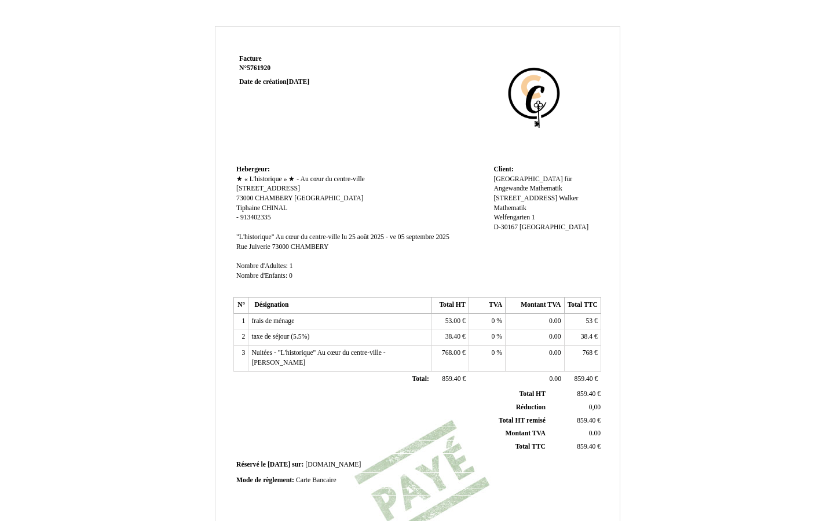
click at [508, 202] on span "Leibniz Universität Hannover Institut für Angewandte Mathematik Welfengarten 1 …" at bounding box center [532, 188] width 79 height 27
click at [577, 199] on div "Leibniz Universität Hannover Institut für Angewandte Mathematik Welfengarten 1 …" at bounding box center [545, 205] width 104 height 60
click at [552, 198] on span "Leibniz Universität Hannover Institut für Angewandte Mathematik Welfengarten 1 …" at bounding box center [532, 188] width 79 height 27
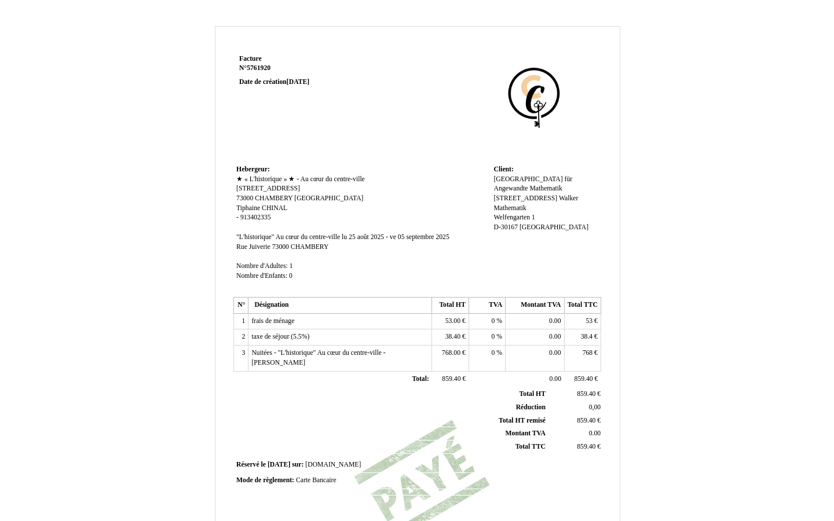
click at [552, 198] on span "Leibniz Universität Hannover Institut für Angewandte Mathematik Welfengarten 1 …" at bounding box center [532, 188] width 79 height 27
click at [589, 205] on div "Leibniz Universität Hannover Institut für Angewandte Mathematik Welfengarten 1 …" at bounding box center [545, 205] width 104 height 60
click at [512, 200] on span "Leibniz Universität Hannover Institut für Angewandte Mathematik Welfengarten 1 …" at bounding box center [532, 188] width 79 height 27
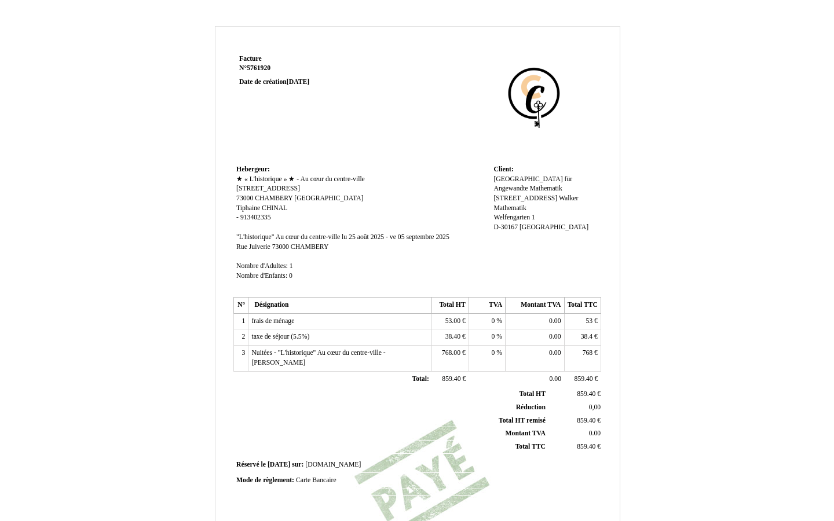
click at [560, 198] on span "Leibniz Universität Hannover Institut für Angewandte Mathematik Welfengarten 1 …" at bounding box center [532, 188] width 79 height 27
click at [574, 193] on div "Leibniz Universität Hannover Institut für Angewandte Mathematik Welfengarten 1 …" at bounding box center [545, 205] width 104 height 60
click at [0, 0] on span "Leibniz Universität Hannover Institut für Angewandte Mathematik Welfengarten 1 …" at bounding box center [0, 0] width 0 height 0
click at [514, 195] on span "Leibniz Universität Hannover Institut für Angewandte Mathematik Welfengarten 1 …" at bounding box center [532, 188] width 79 height 27
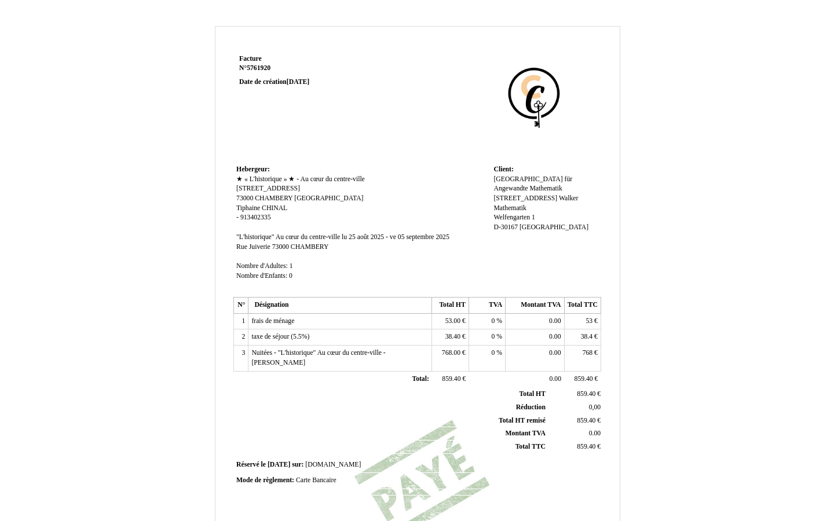
click at [538, 210] on div "Leibniz Universität Hannover Institut für Angewandte Mathematik Welfengarten 1 …" at bounding box center [545, 209] width 104 height 68
click at [558, 200] on span "Leibniz Universität Hannover Institut für Angewandte Mathematik Welfengarten 1 …" at bounding box center [532, 188] width 79 height 27
click at [558, 200] on div "Leibniz Universität Hannover Institut für Angewandte Mathematik Welfengarten 1 …" at bounding box center [545, 205] width 104 height 60
click at [523, 200] on span "Leibniz Universität Hannover Institut für Angewandte Mathematik Welfengarten 1 …" at bounding box center [532, 188] width 79 height 27
click at [523, 207] on span "Welfengarten" at bounding box center [511, 211] width 36 height 8
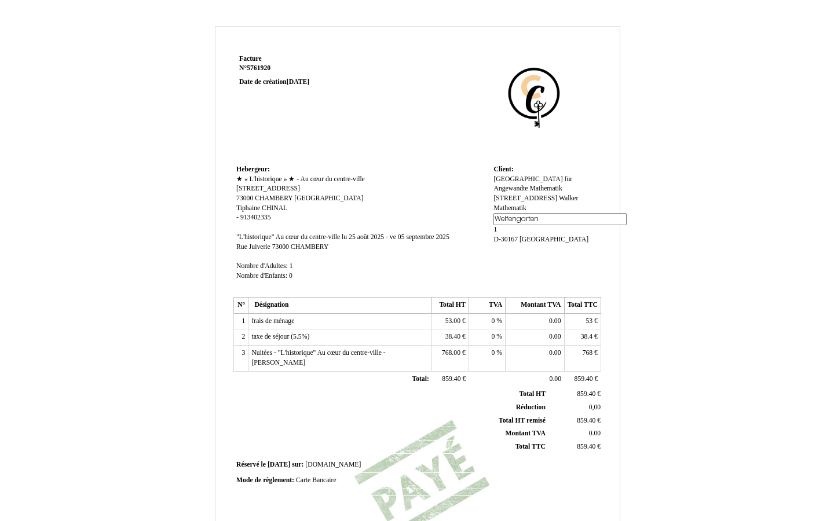
click at [531, 183] on span "Leibniz Universität Hannover Institut für Angewandte Mathematik Welfengarten 1 …" at bounding box center [532, 188] width 79 height 27
click at [569, 182] on div "Leibniz Universität Hannover Institut für Angewandte Mathematik Welfengarten 1 …" at bounding box center [545, 205] width 104 height 60
click at [572, 182] on span "Leibniz Universität Hannover Institut für Angewandte Mathematik Welfengarten 1 …" at bounding box center [532, 188] width 79 height 27
click at [597, 208] on div "Leibniz Universität Hannover Institut für Angewandte Mathematik Welfengarten 1 …" at bounding box center [545, 205] width 104 height 60
click at [557, 187] on span "Leibniz Universität Hannover Institut für Angewandte Mathematik Welfengarten 1 …" at bounding box center [532, 188] width 79 height 27
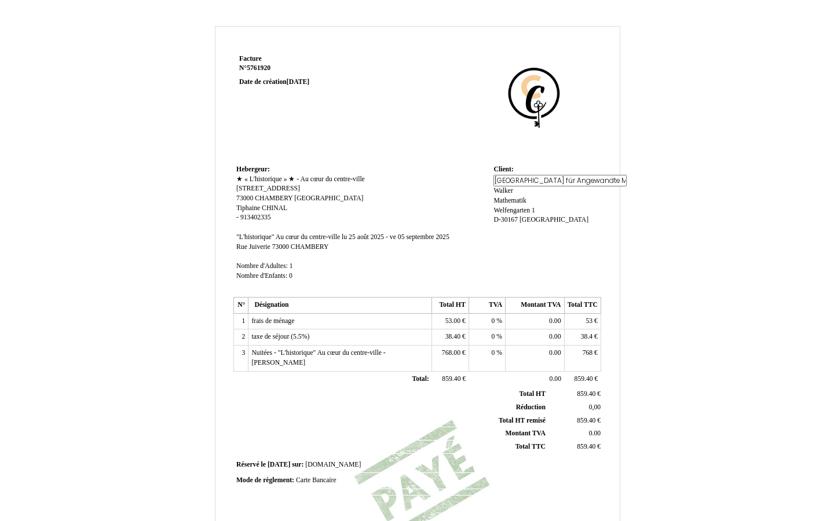
click at [557, 187] on div "Leibniz Universität Hannover Institut für Angewandte Mathematik Welfengarten 1 …" at bounding box center [545, 205] width 104 height 60
click at [557, 187] on span "Leibniz Universität Hannover Institut für Angewandte Mathematik Welfengarten 1 …" at bounding box center [532, 188] width 79 height 27
click at [557, 187] on div "Leibniz Universität Hannover Institut für Angewandte Mathematik Welfengarten 1 …" at bounding box center [545, 205] width 104 height 60
click at [557, 187] on span "Leibniz Universität Hannover Institut für Angewandte Mathematik Welfengarten 1 …" at bounding box center [532, 188] width 79 height 27
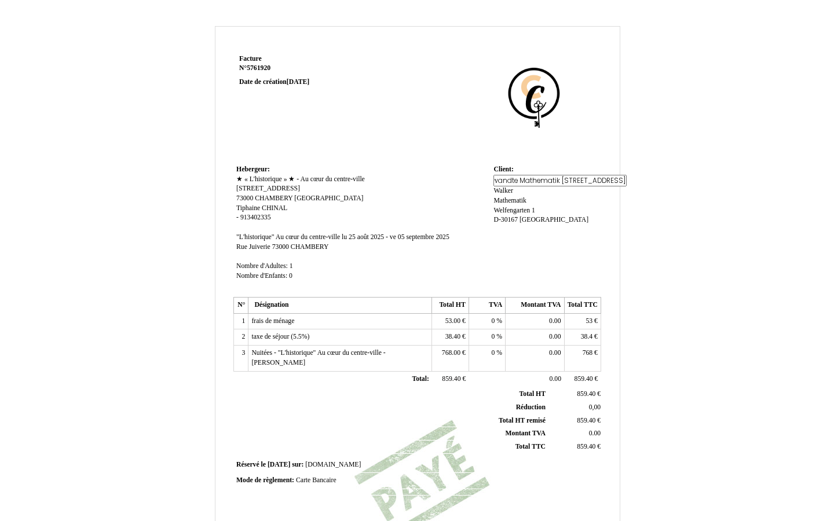
drag, startPoint x: 549, startPoint y: 179, endPoint x: 622, endPoint y: 186, distance: 73.3
click at [622, 186] on div "Facture Facture N° 5761920 5761920 Date de création 15 May 2025 Hebergeur: Hebe…" at bounding box center [417, 362] width 677 height 672
click at [527, 181] on input "Leibniz Universität Hannover Institut für Angewandte Mathematik Welfengarten 1 …" at bounding box center [559, 181] width 133 height 12
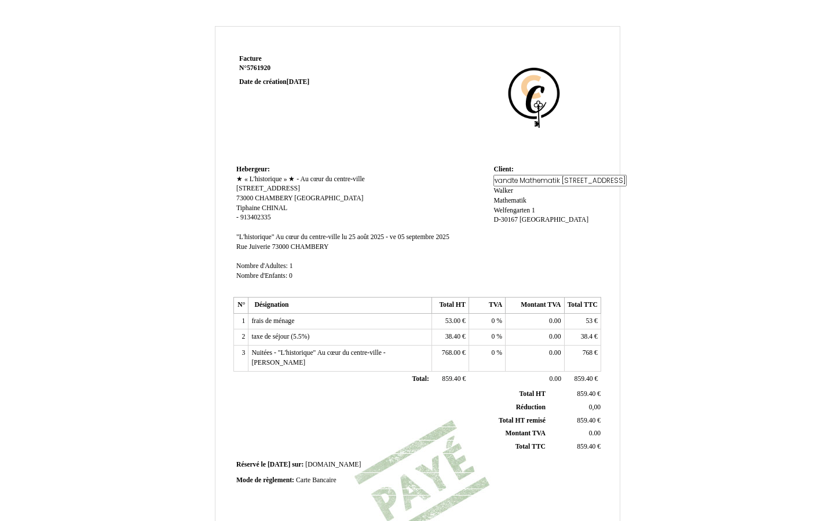
click at [527, 181] on input "Leibniz Universität Hannover Institut für Angewandte Mathematik Welfengarten 1 …" at bounding box center [559, 181] width 133 height 12
click at [601, 207] on div "Facture Facture N° 5761920 5761920 Date de création 15 May 2025 Hebergeur: Hebe…" at bounding box center [417, 325] width 371 height 547
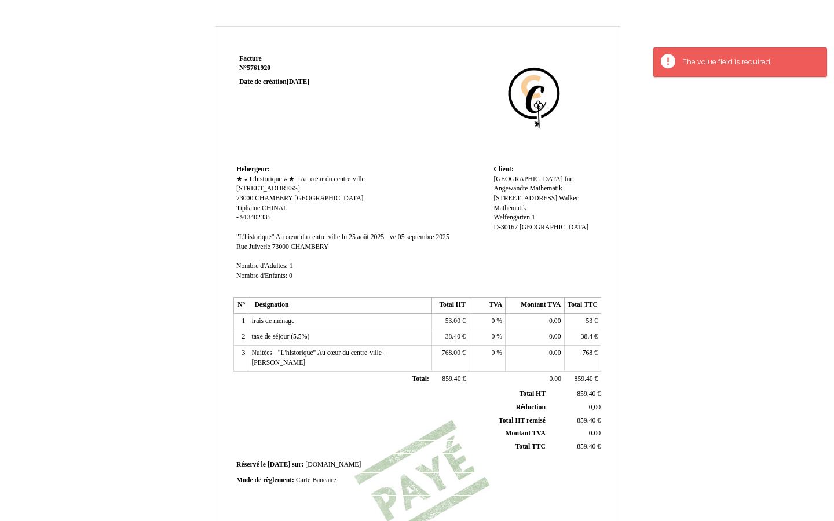
click at [567, 189] on span "Leibniz Universität Hannover Institut für Angewandte Mathematik Welfengarten 1 …" at bounding box center [532, 188] width 79 height 27
click at [569, 197] on div "Leibniz Universität Hannover Institut für Angewandte Mathematik Welfengarten 1 …" at bounding box center [545, 205] width 104 height 60
click at [520, 201] on span "Leibniz Universität Hannover Institut für Angewandte Mathematik Welfengarten 1 …" at bounding box center [532, 188] width 79 height 27
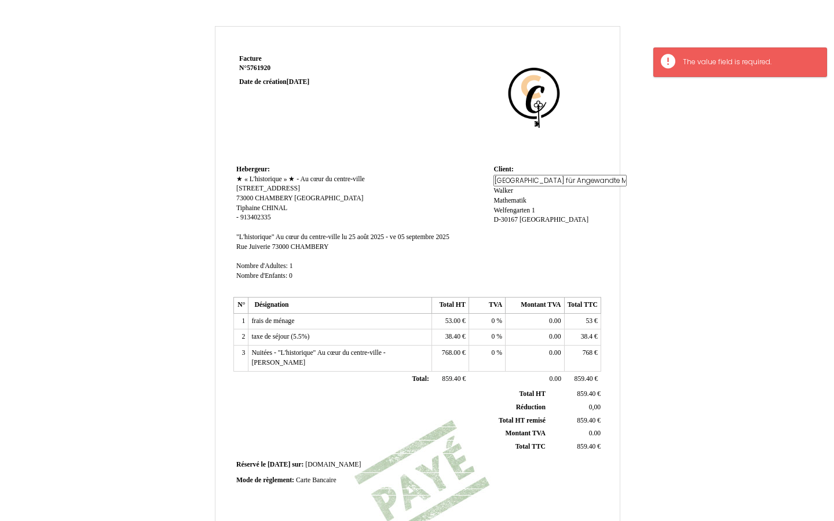
scroll to position [0, 262]
click at [574, 180] on div "Leibniz Universität Hannover Institut für Angewandte Mathematik Welfengarten 1 …" at bounding box center [545, 205] width 104 height 60
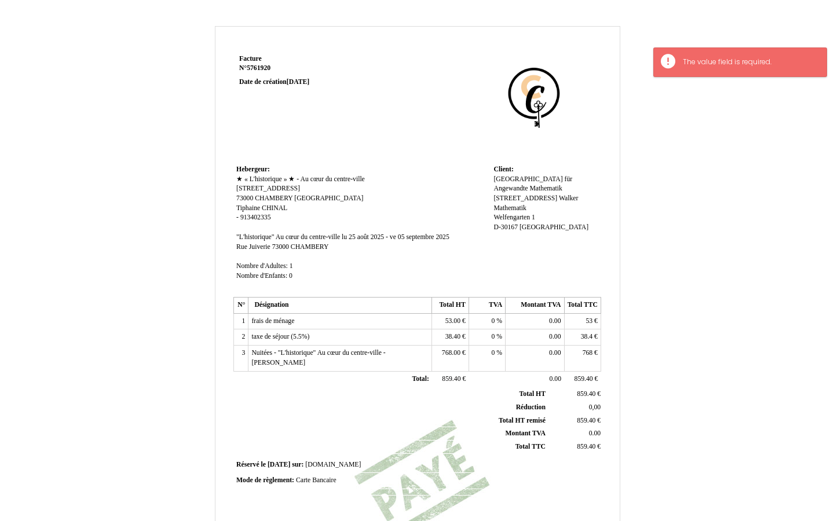
click at [511, 221] on span "Welfengarten" at bounding box center [511, 218] width 36 height 8
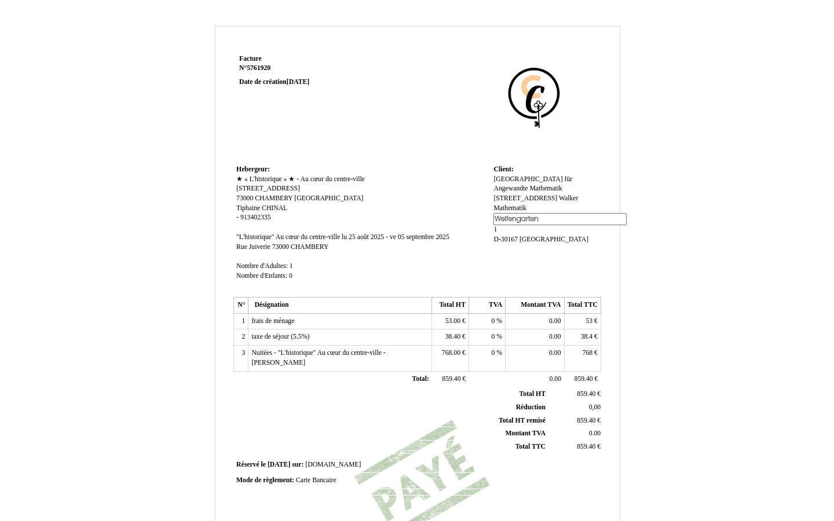
click at [511, 212] on span "Mathematik" at bounding box center [509, 208] width 32 height 8
click at [546, 196] on span "Leibniz Universität Hannover Institut für Angewandte Mathematik Welfengarten 1 …" at bounding box center [532, 188] width 79 height 27
click at [513, 187] on div "Leibniz Universität Hannover Institut für Angewandte Mathematik Welfengarten 1 …" at bounding box center [545, 205] width 104 height 60
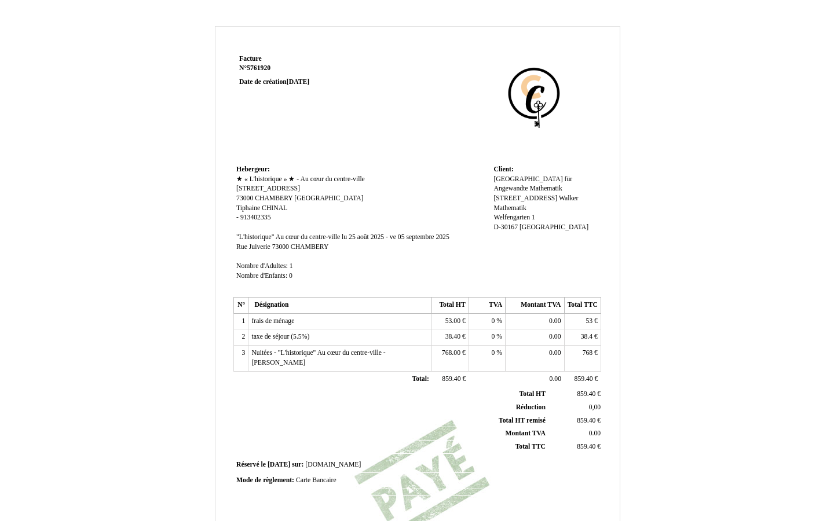
click at [513, 195] on span "Leibniz Universität Hannover Institut für Angewandte Mathematik Welfengarten 1 …" at bounding box center [532, 188] width 79 height 27
click at [519, 184] on input "Leibniz Universität Hannover Institut für Angewandte Mathematik Welfengarten 1 …" at bounding box center [559, 181] width 133 height 12
drag, startPoint x: 511, startPoint y: 181, endPoint x: 591, endPoint y: 181, distance: 80.5
click at [590, 181] on div "Leibniz Universität Hannover Institut für Angewandte Mathematik Welfengarten 1 …" at bounding box center [545, 205] width 104 height 60
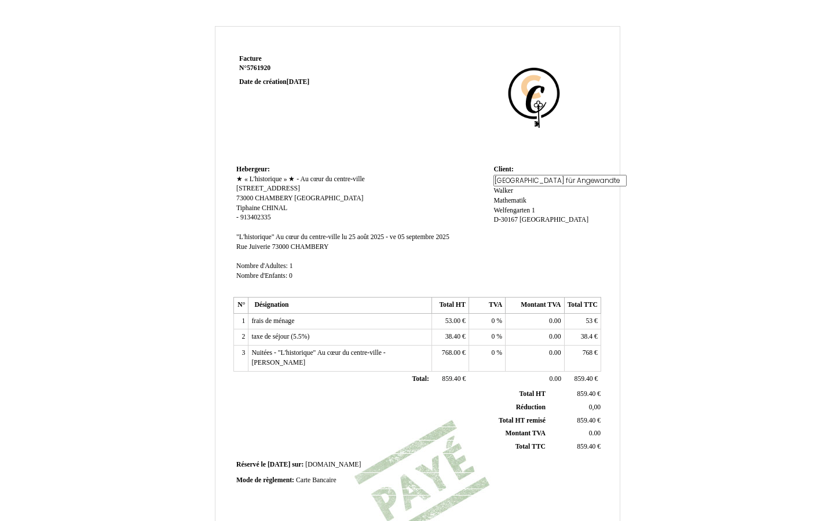
scroll to position [0, 107]
type input "Leibniz Universität Hannover Institut für Angewandte"
click at [599, 249] on td "Client: Client: Leibniz Universität Hannover Institut für Angewandte Mathematik…" at bounding box center [545, 228] width 110 height 132
click at [531, 188] on span "Leibniz Universität Hannover Institut für Angewandte" at bounding box center [532, 183] width 79 height 17
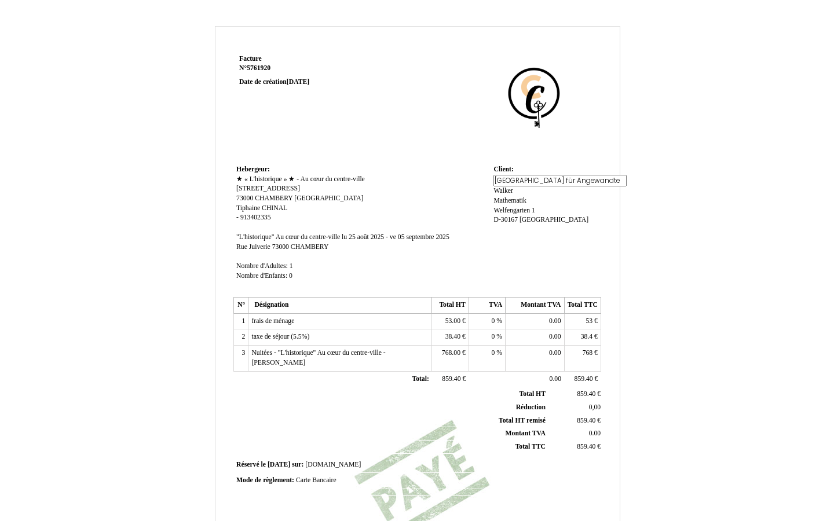
scroll to position [0, 107]
click at [577, 181] on div "Leibniz Universität Hannover Institut für Angewandte Leibniz Universität Hannov…" at bounding box center [545, 205] width 104 height 60
click at [572, 179] on span "Leibniz Universität Hannover Institut für Angewandte" at bounding box center [532, 183] width 79 height 17
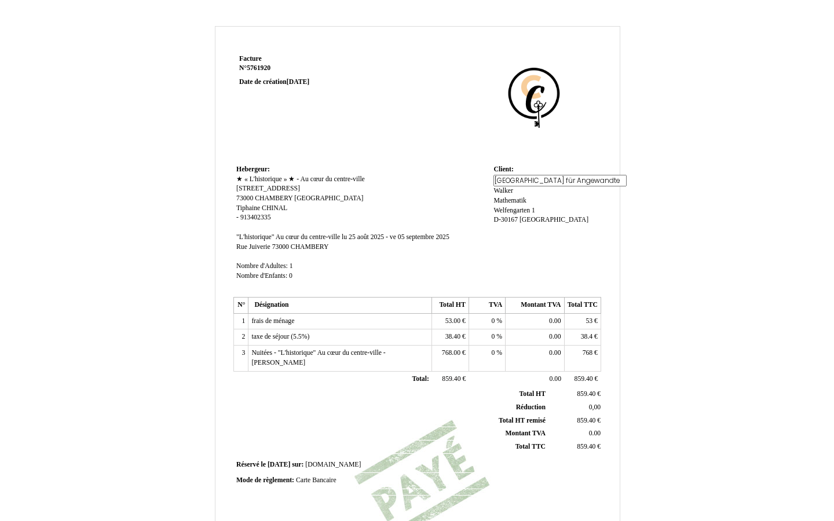
click at [579, 178] on div "Leibniz Universität Hannover Institut für Angewandte Leibniz Universität Hannov…" at bounding box center [545, 205] width 104 height 60
click at [572, 178] on span "Leibniz Universität Hannover Institut für Angewandte" at bounding box center [532, 183] width 79 height 17
click at [517, 187] on div "Leibniz Universität Hannover Institut für Angewandte Leibniz Universität Hannov…" at bounding box center [545, 205] width 104 height 60
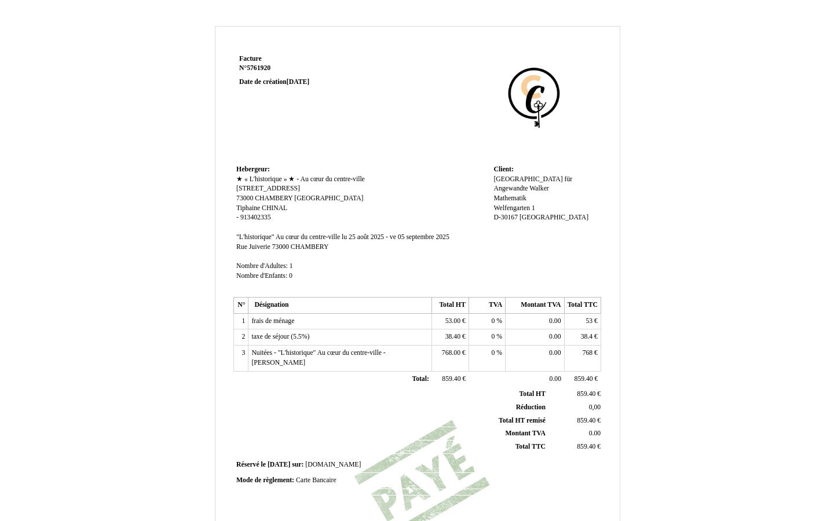
scroll to position [0, 0]
click at [520, 191] on span "Leibniz Universität Hannover Institut für Angewandte" at bounding box center [532, 183] width 79 height 17
click at [516, 198] on div "Leibniz Universität Hannover Institut für Angewandte Leibniz Universität Hannov…" at bounding box center [545, 205] width 104 height 60
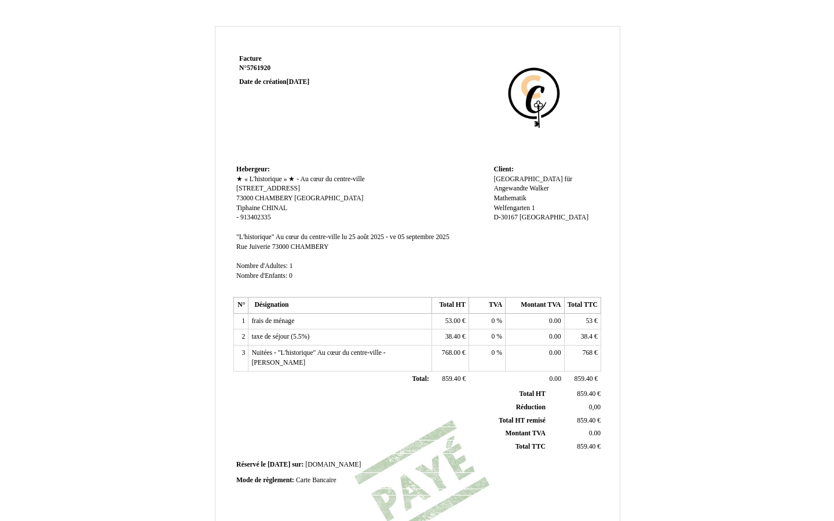
click at [517, 203] on div "Leibniz Universität Hannover Institut für Angewandte Leibniz Universität Hannov…" at bounding box center [545, 204] width 104 height 58
click at [517, 208] on span "Welfengarten" at bounding box center [511, 208] width 36 height 8
click at [578, 218] on div "Leibniz Universität Hannover Institut für Angewandte Leibniz Universität Hannov…" at bounding box center [545, 210] width 104 height 70
click at [525, 186] on span "Leibniz Universität Hannover Institut für Angewandte" at bounding box center [532, 183] width 79 height 17
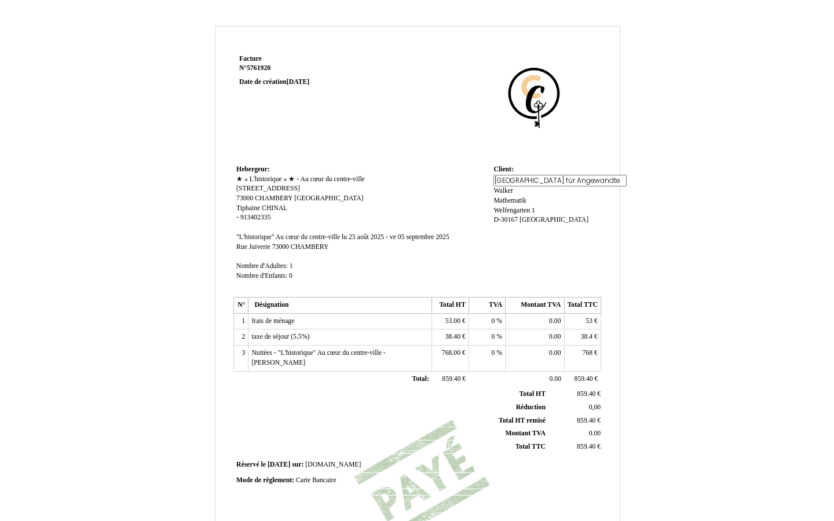
drag, startPoint x: 531, startPoint y: 181, endPoint x: 593, endPoint y: 188, distance: 62.4
click at [593, 188] on div "Leibniz Universität Hannover Institut für Angewandte Leibniz Universität Hannov…" at bounding box center [545, 205] width 104 height 60
click at [582, 186] on div "Leibniz Universität Hannover Institut für Angewandte Leibniz Universität Hannov…" at bounding box center [545, 205] width 104 height 60
click at [582, 186] on div "Leibniz Universität Hannover Institut für Angewandte Leibniz Universität Hannov…" at bounding box center [545, 204] width 104 height 58
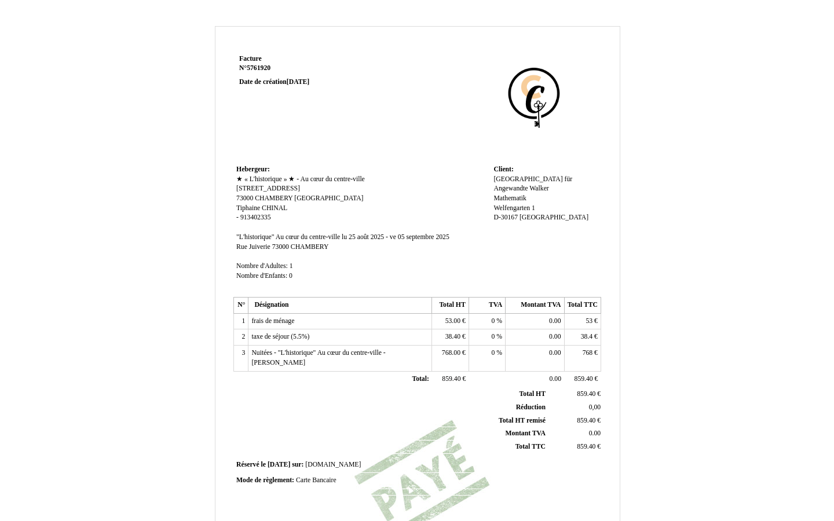
click at [538, 183] on span "Leibniz Universität Hannover Institut für Angewandte" at bounding box center [532, 183] width 79 height 17
click at [507, 190] on div "Leibniz Universität Hannover Institut für Angewandte Leibniz Universität Hannov…" at bounding box center [545, 205] width 104 height 60
click at [507, 190] on span "Leibniz Universität Hannover Institut für Angewandte" at bounding box center [532, 183] width 79 height 17
click at [507, 196] on div "Leibniz Universität Hannover Institut für Angewandte Leibniz Universität Hannov…" at bounding box center [545, 205] width 104 height 60
click at [509, 202] on span "Mathematik" at bounding box center [509, 199] width 32 height 8
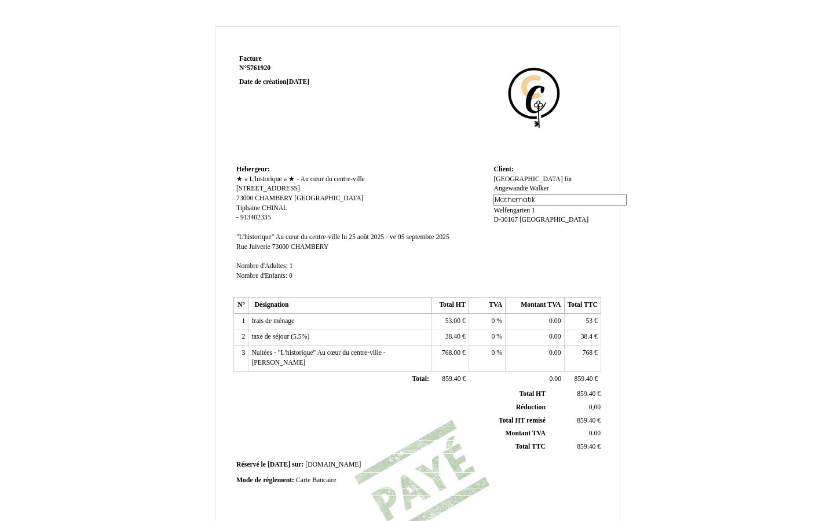
click at [511, 188] on span "Leibniz Universität Hannover Institut für Angewandte" at bounding box center [532, 183] width 79 height 17
click at [535, 181] on input "Leibniz Universität Hannover Institut für Angewandte" at bounding box center [559, 181] width 133 height 12
click at [575, 181] on div "Leibniz Universität Hannover Institut für Angewandte Leibniz Universität Hannov…" at bounding box center [545, 205] width 104 height 60
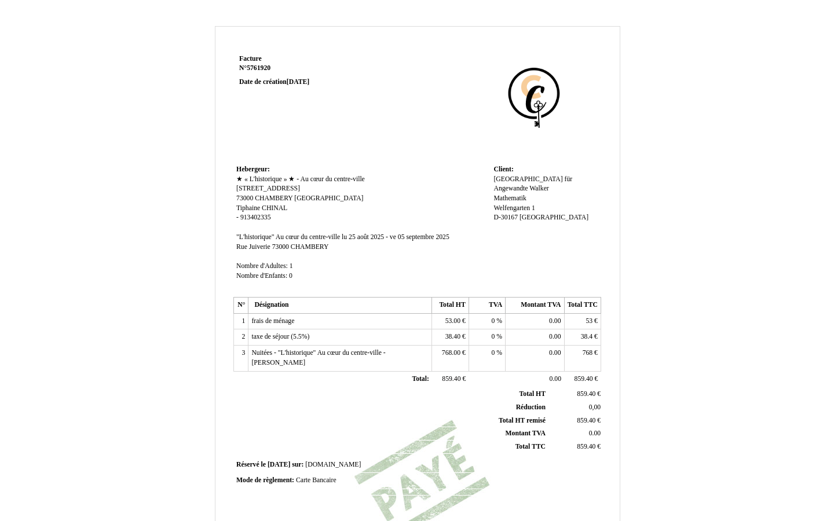
click at [572, 182] on span "Leibniz Universität Hannover Institut für Angewandte" at bounding box center [532, 183] width 79 height 17
click at [538, 179] on input "Leibniz Universität Hannover Institut für Angewandte" at bounding box center [559, 181] width 133 height 12
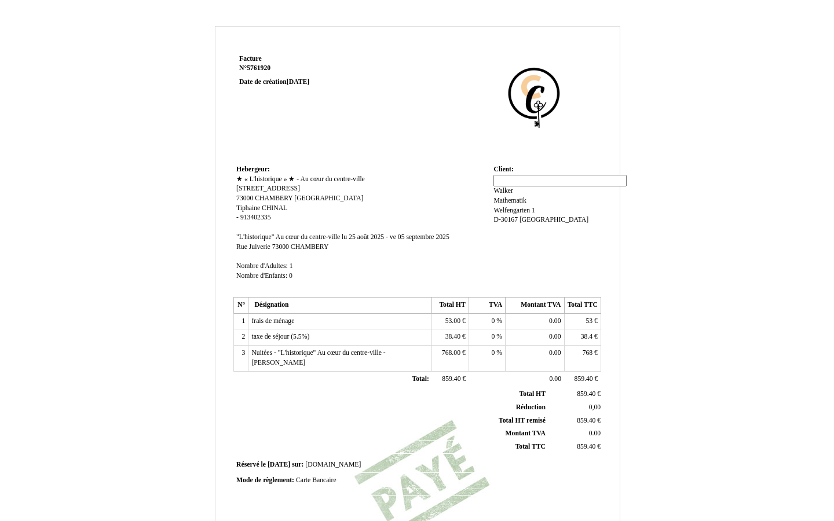
scroll to position [0, 0]
click at [579, 181] on div "Leibniz Universität Hannover Institut für Angewandte Leibniz Universität Hannov…" at bounding box center [545, 205] width 104 height 60
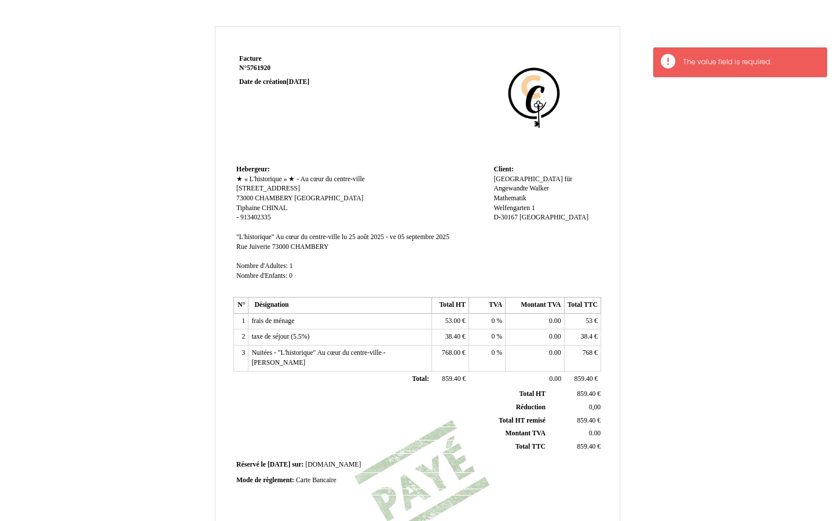
click at [573, 173] on td "Client: Client: Leibniz Universität Hannover Institut für Angewandte Leibniz Un…" at bounding box center [545, 228] width 110 height 132
click at [567, 192] on div "Leibniz Universität Hannover Institut für Angewandte Leibniz Universität Hannov…" at bounding box center [545, 204] width 104 height 58
click at [548, 190] on span "[PERSON_NAME]" at bounding box center [538, 189] width 19 height 8
click at [513, 198] on input "[PERSON_NAME]" at bounding box center [559, 200] width 133 height 12
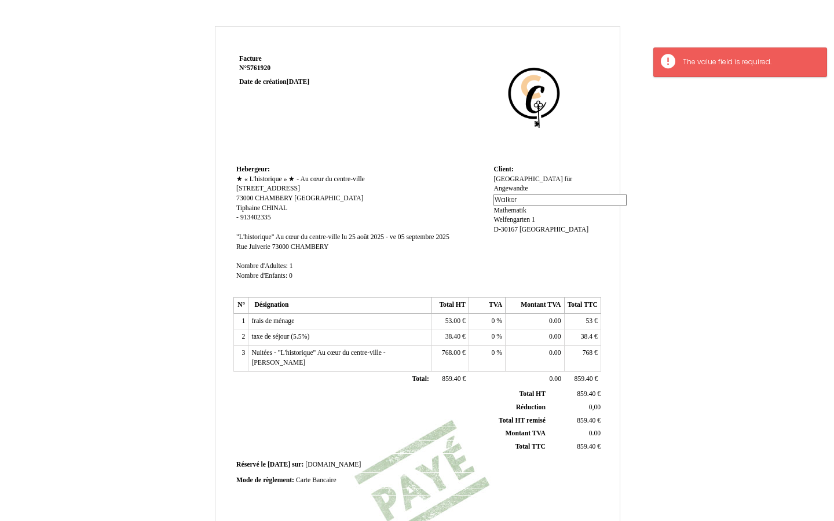
click at [513, 198] on input "[PERSON_NAME]" at bounding box center [559, 200] width 133 height 12
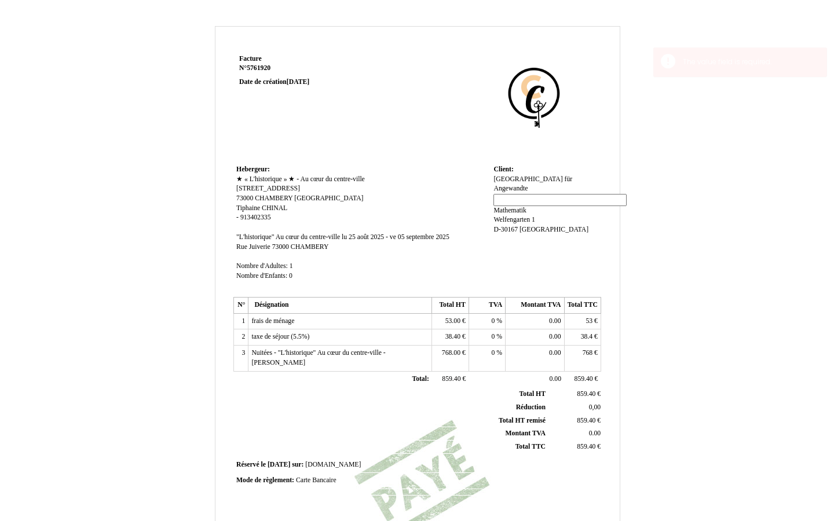
type input "-"
click at [557, 171] on td "Client: Client: Leibniz Universität Hannover Institut für Angewandte Leibniz Un…" at bounding box center [545, 228] width 110 height 132
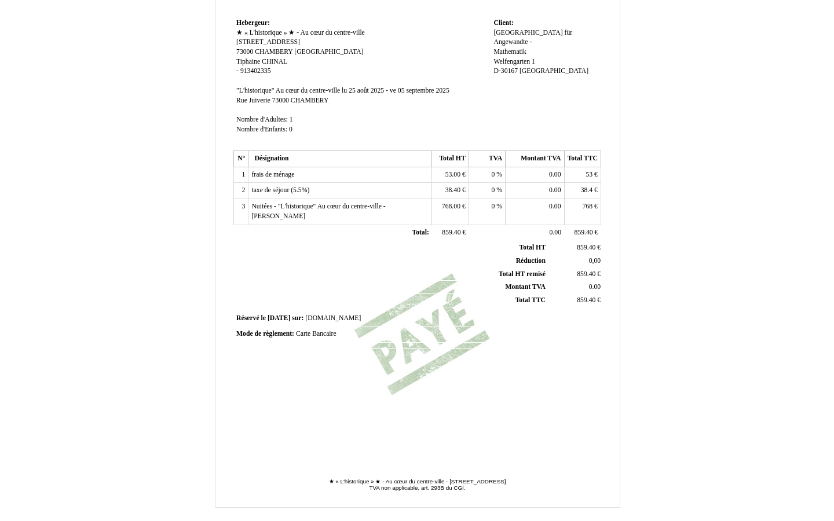
scroll to position [178, 0]
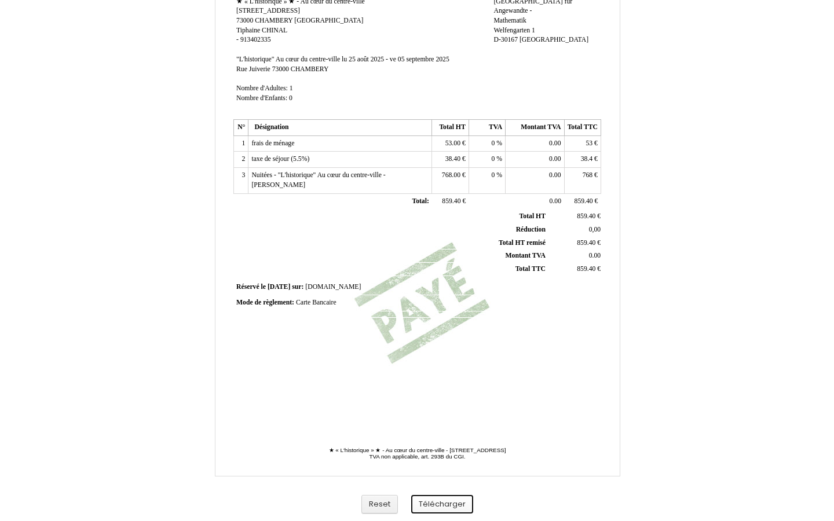
click at [438, 506] on button "Télécharger" at bounding box center [442, 504] width 62 height 19
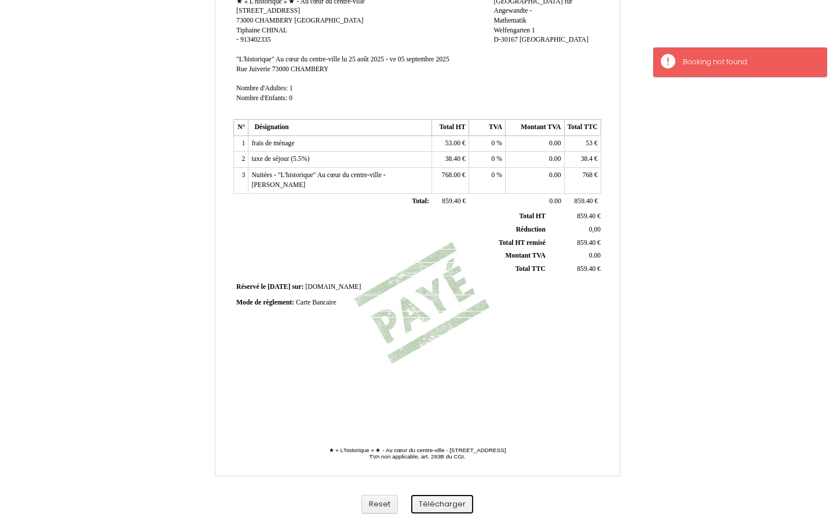
scroll to position [0, 0]
